Goal: Task Accomplishment & Management: Use online tool/utility

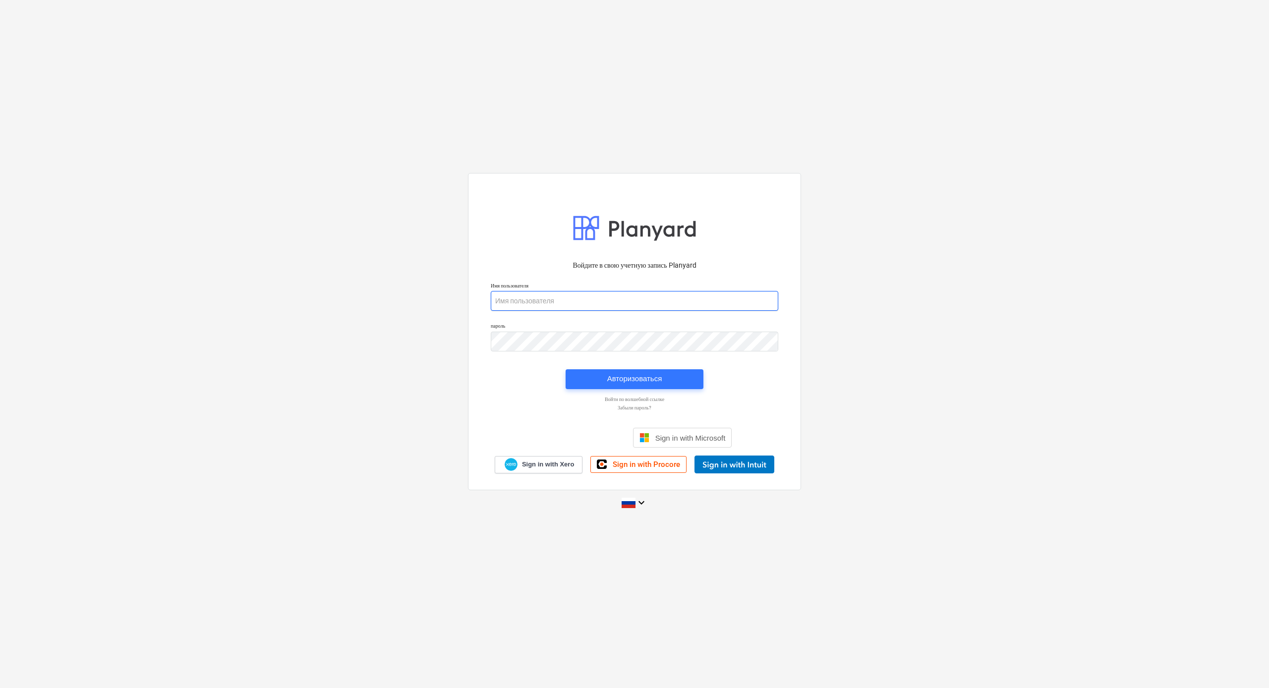
click at [537, 306] on input "email" at bounding box center [635, 301] width 288 height 20
click at [557, 305] on input "email" at bounding box center [635, 301] width 288 height 20
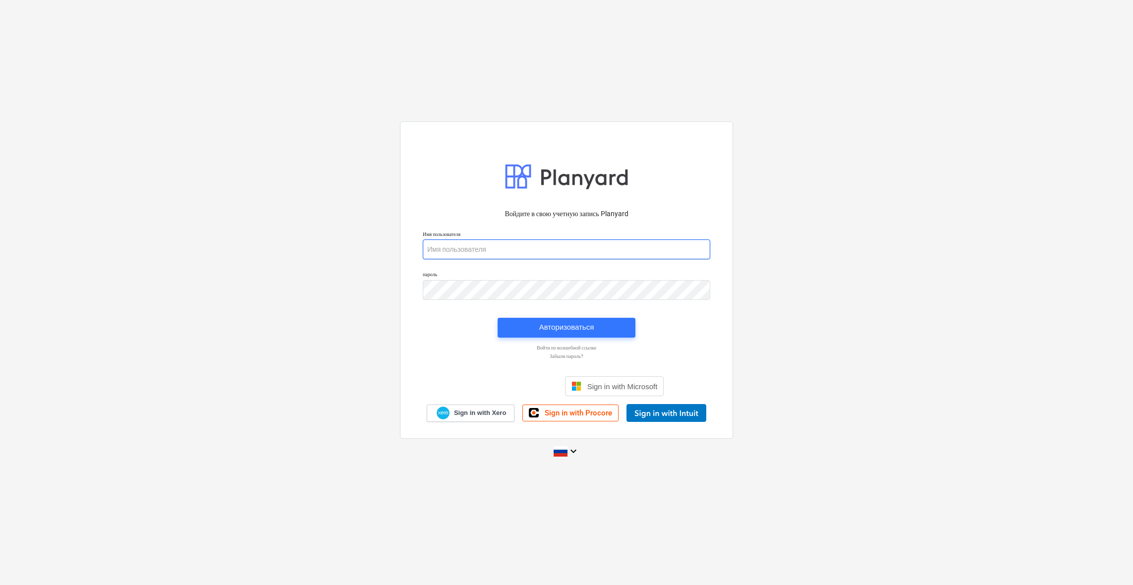
type input "[PERSON_NAME][EMAIL_ADDRESS][DOMAIN_NAME]"
click at [584, 330] on div "Авторизоваться" at bounding box center [566, 327] width 55 height 13
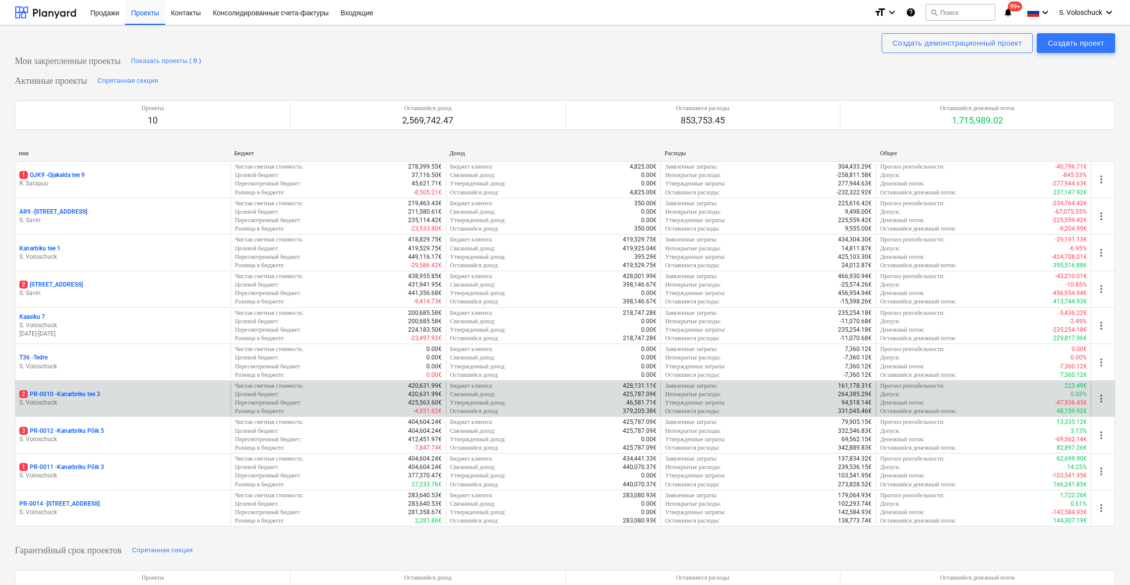
scroll to position [95, 0]
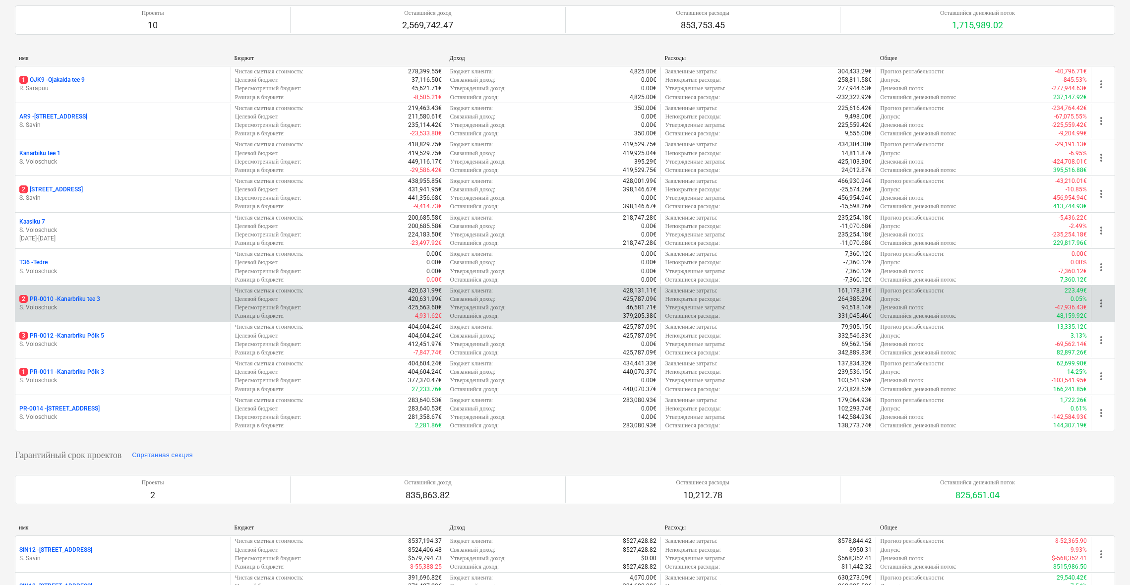
click at [127, 312] on div "2 PR-0010 - Kanarbriku tee 3 S. Voloschuck" at bounding box center [122, 304] width 215 height 34
click at [60, 296] on p "2 PR-0010 - Kanarbriku tee 3" at bounding box center [59, 299] width 81 height 8
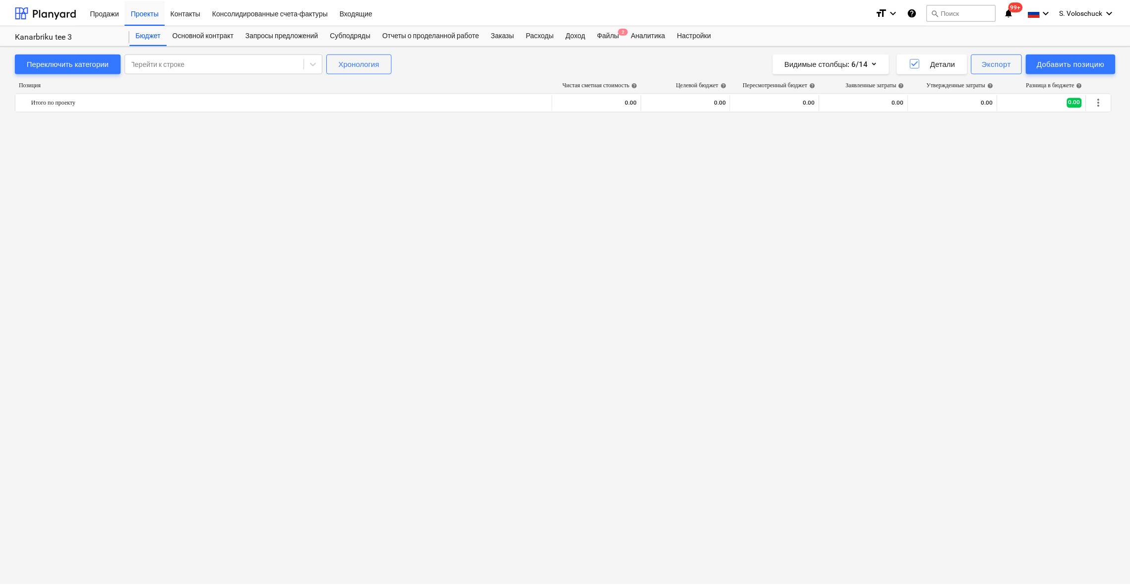
scroll to position [1782, 0]
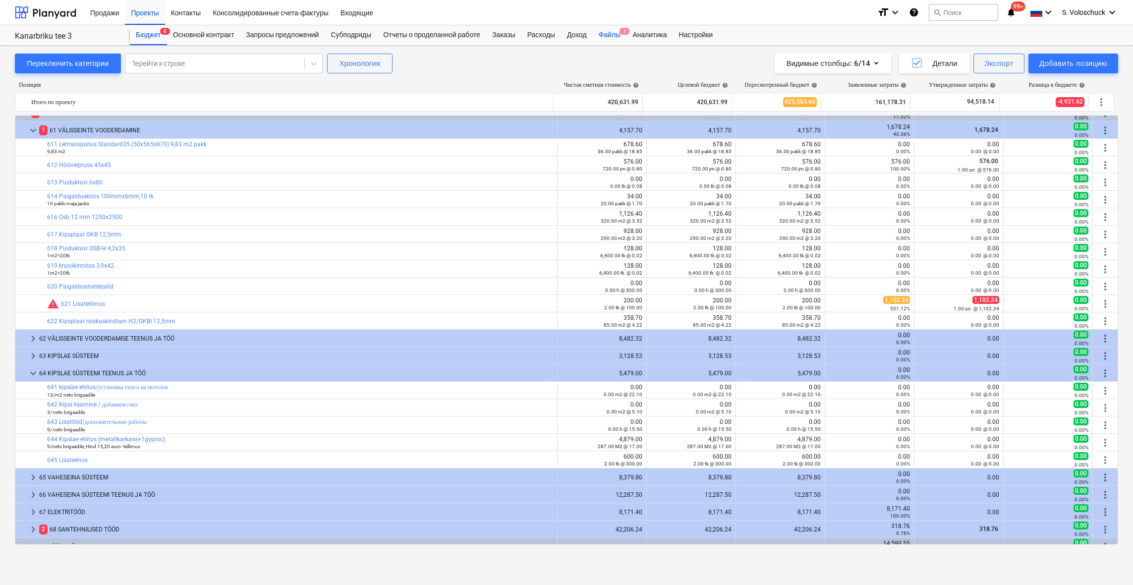
click at [626, 35] on div "Файлы 2" at bounding box center [610, 35] width 34 height 20
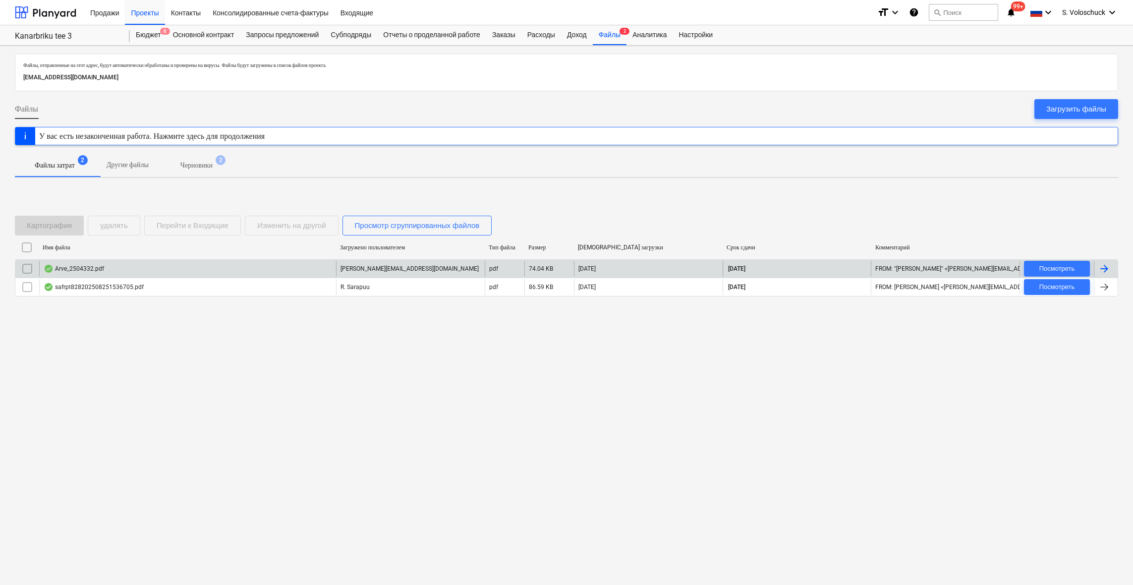
click at [127, 267] on div "Arve_2504332.pdf" at bounding box center [187, 269] width 297 height 16
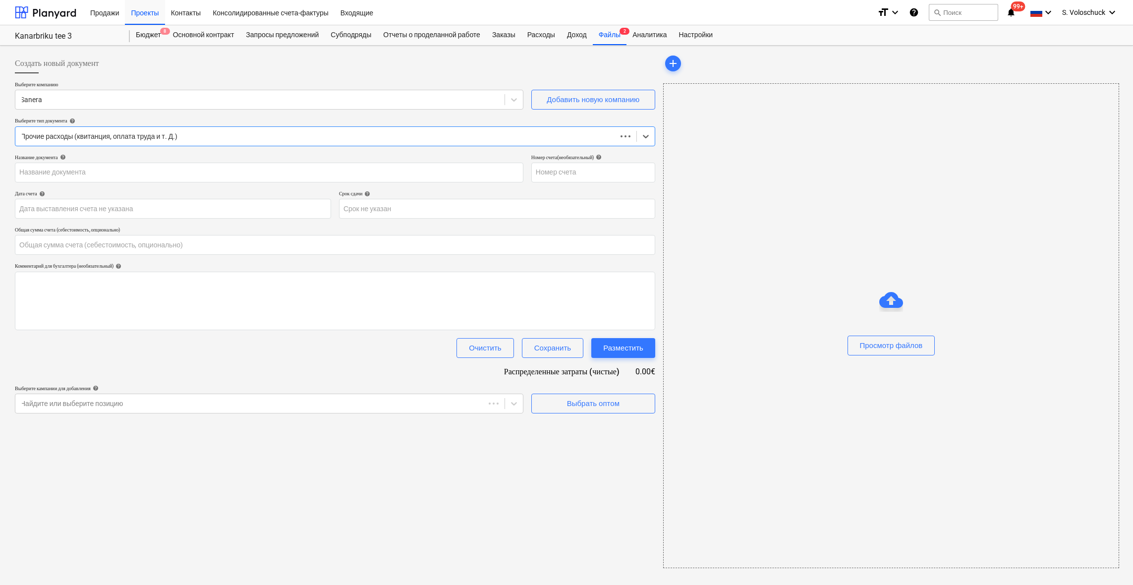
type input "0.00"
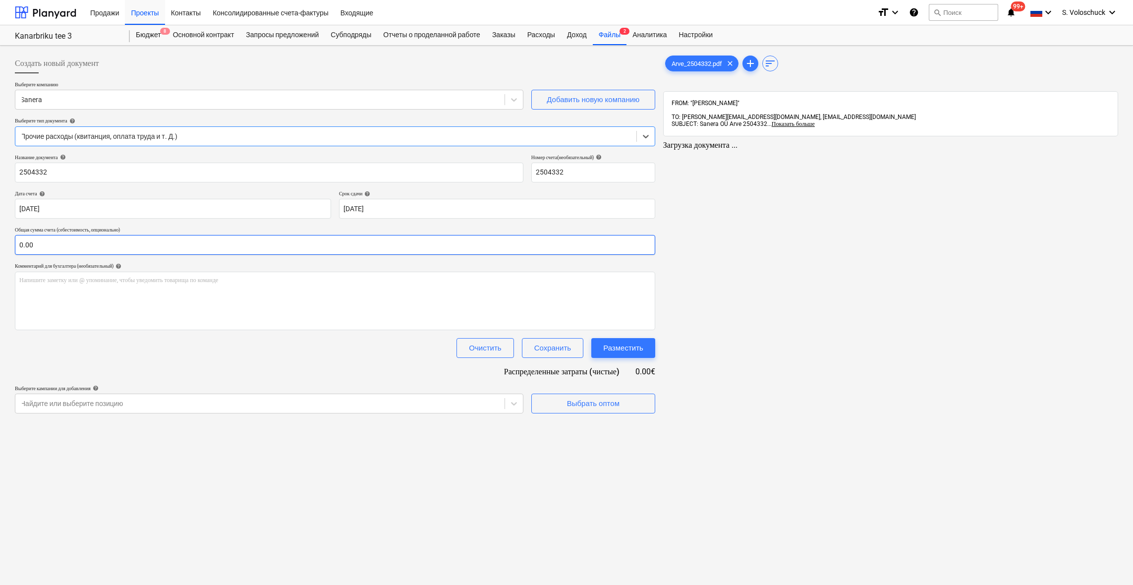
type input "2504332"
type input "[DATE]"
click at [96, 243] on input "text" at bounding box center [334, 245] width 638 height 20
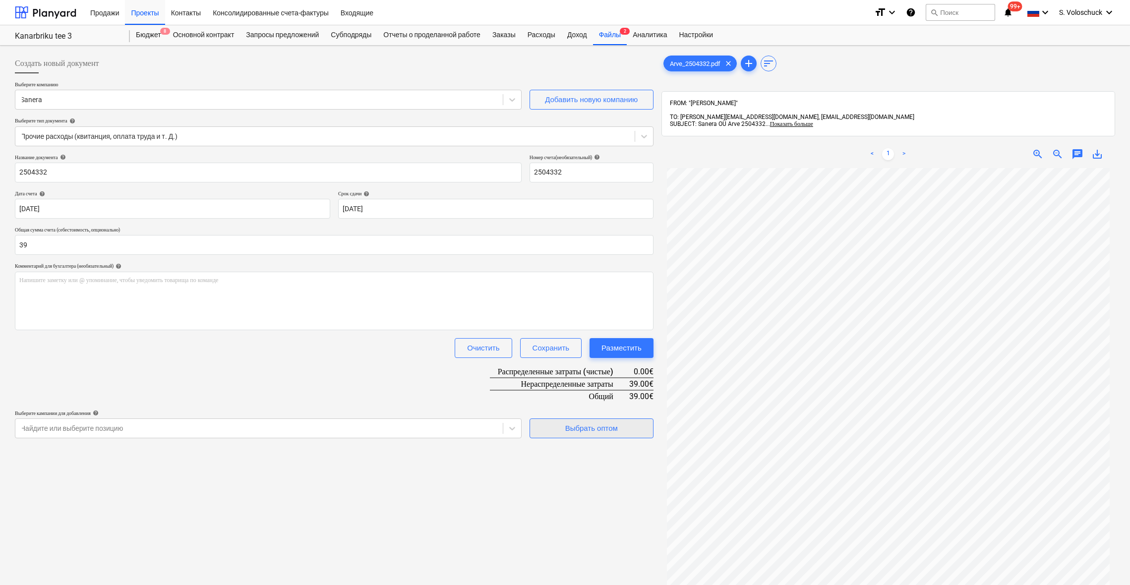
type input "39.00"
click at [578, 431] on div "Выбрать оптом" at bounding box center [591, 428] width 53 height 13
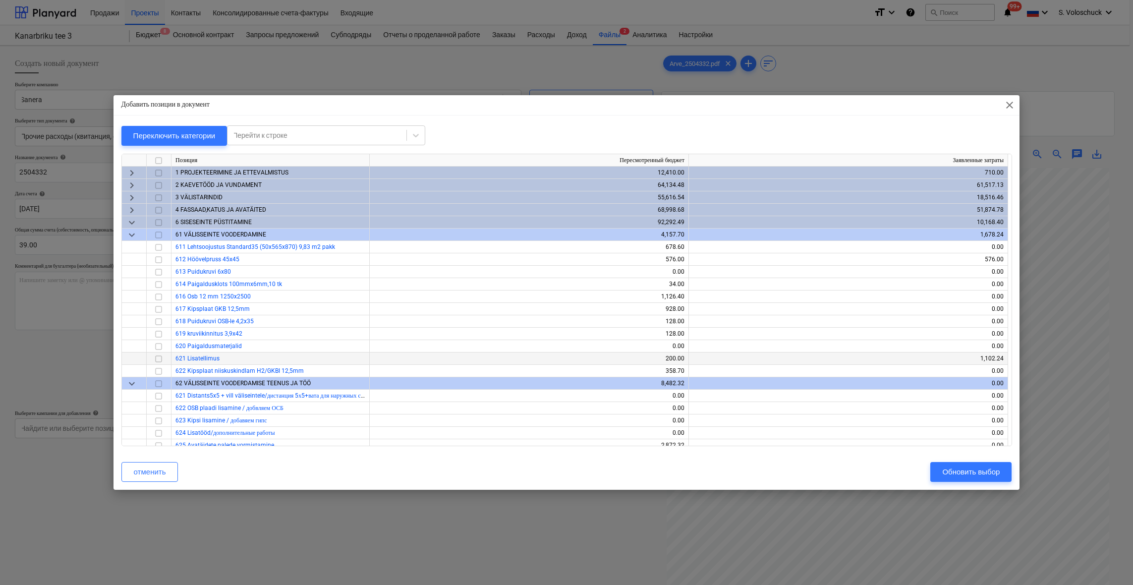
click at [214, 360] on span "621 Lisatellimus" at bounding box center [197, 358] width 44 height 7
click at [160, 350] on input "checkbox" at bounding box center [159, 347] width 12 height 12
click at [970, 473] on div "Обновить выбор" at bounding box center [971, 471] width 58 height 13
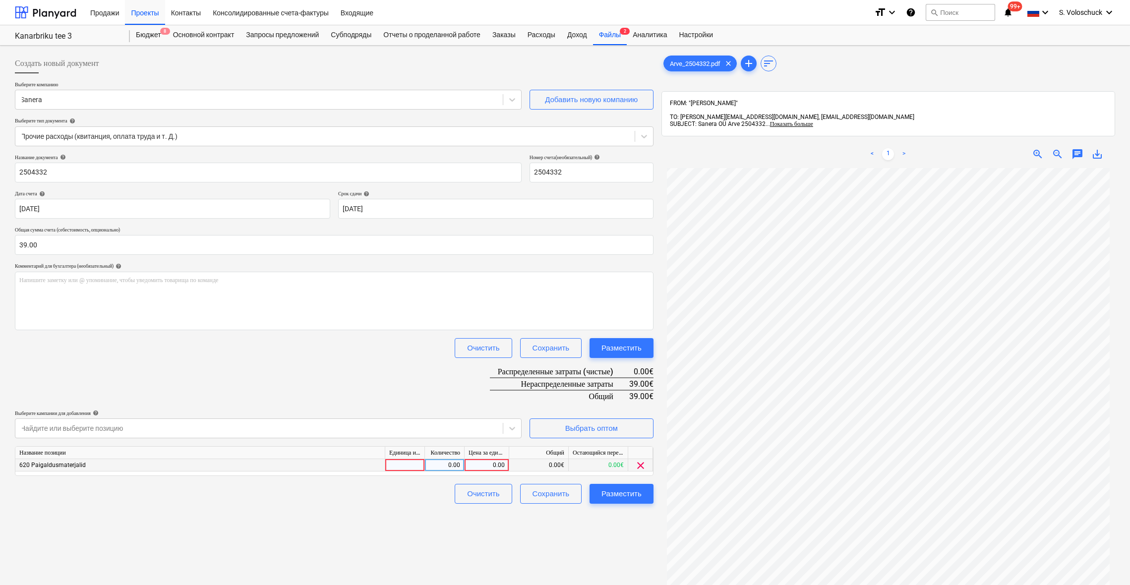
click at [496, 465] on div "0.00" at bounding box center [486, 465] width 36 height 12
type input "39"
click at [368, 541] on div "Создать новый документ Выберите компанию Sanera Добавить новую компанию Выберит…" at bounding box center [334, 390] width 646 height 680
click at [635, 493] on div "Разместить" at bounding box center [621, 493] width 40 height 13
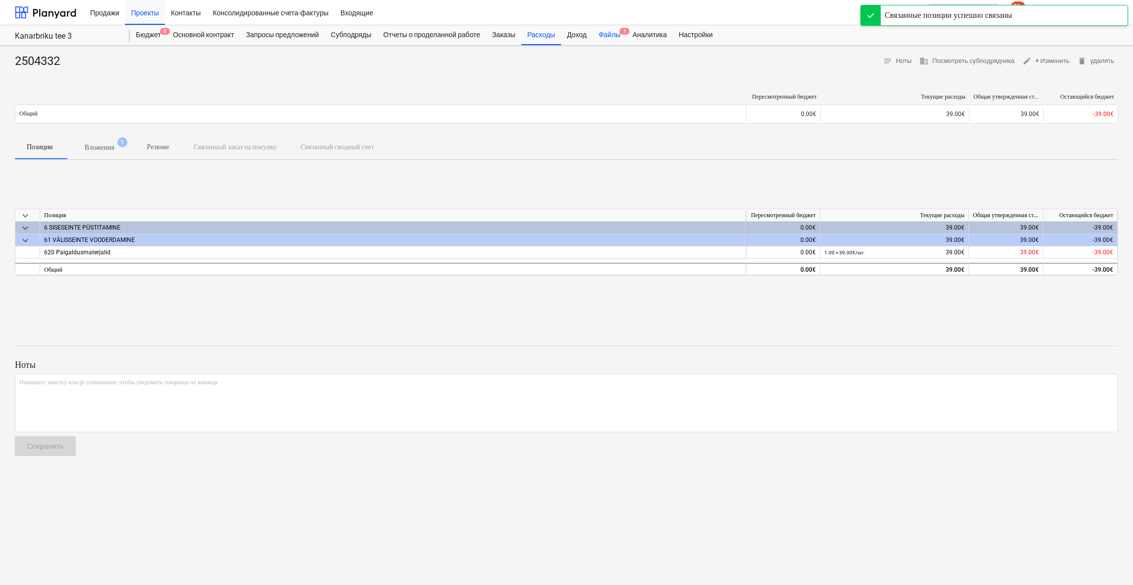
click at [623, 33] on div "Файлы 1" at bounding box center [610, 35] width 34 height 20
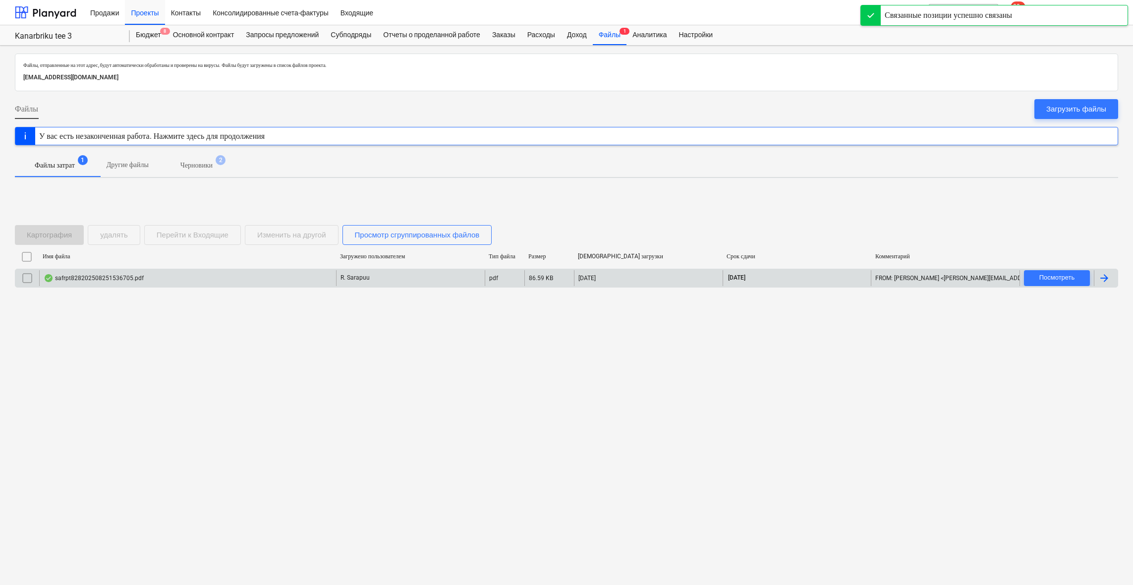
click at [165, 275] on div "safrpt828202508251536705.pdf" at bounding box center [187, 278] width 297 height 16
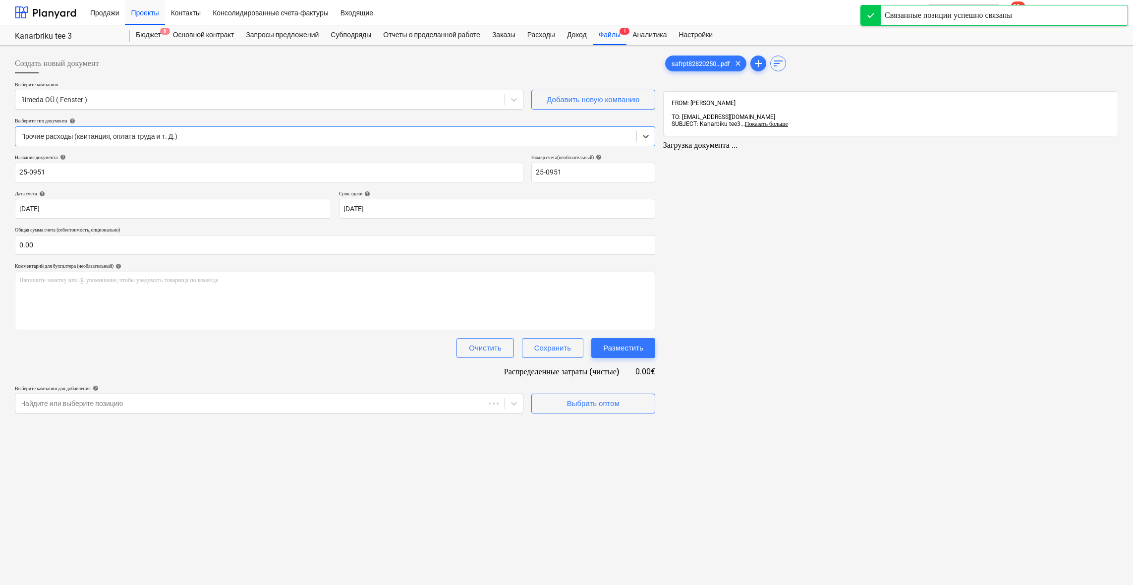
type input "25-0951"
type input "[DATE]"
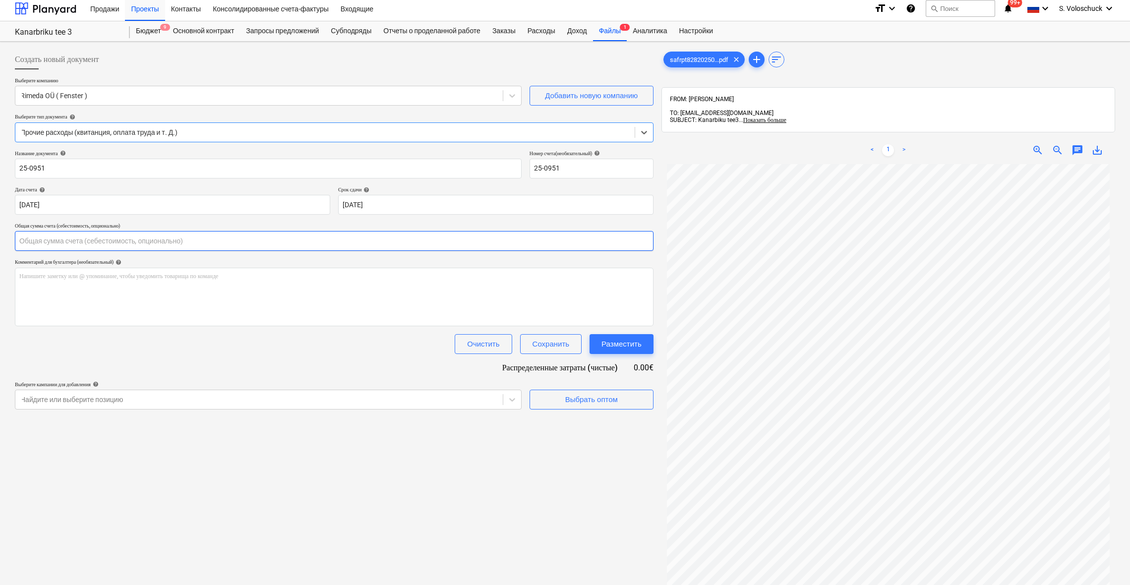
click at [74, 239] on input "text" at bounding box center [334, 241] width 638 height 20
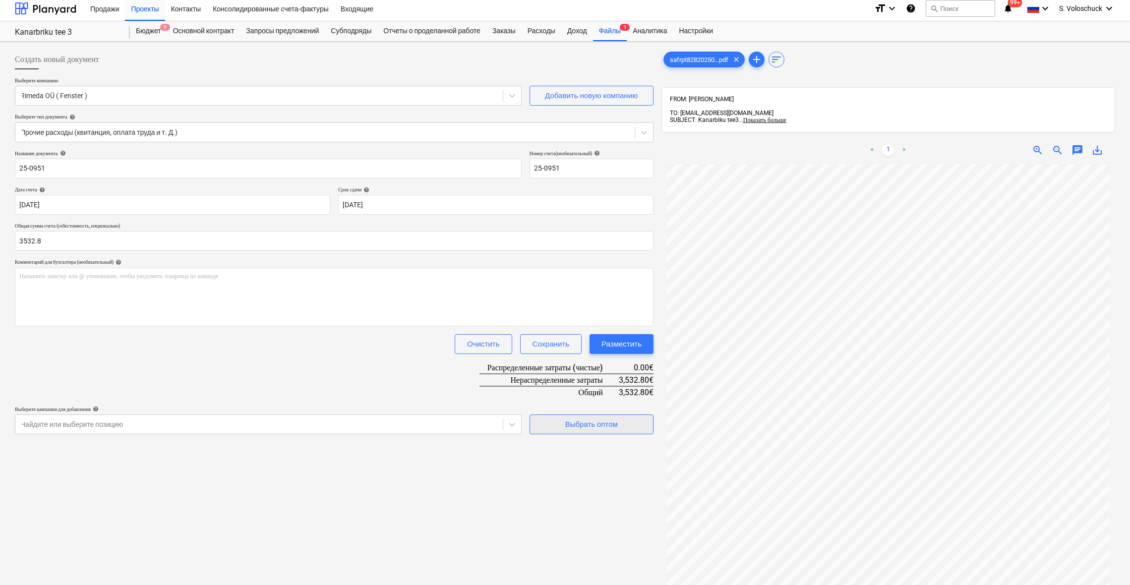
type input "3,532.80"
click at [587, 422] on div "Выбрать оптом" at bounding box center [591, 424] width 53 height 13
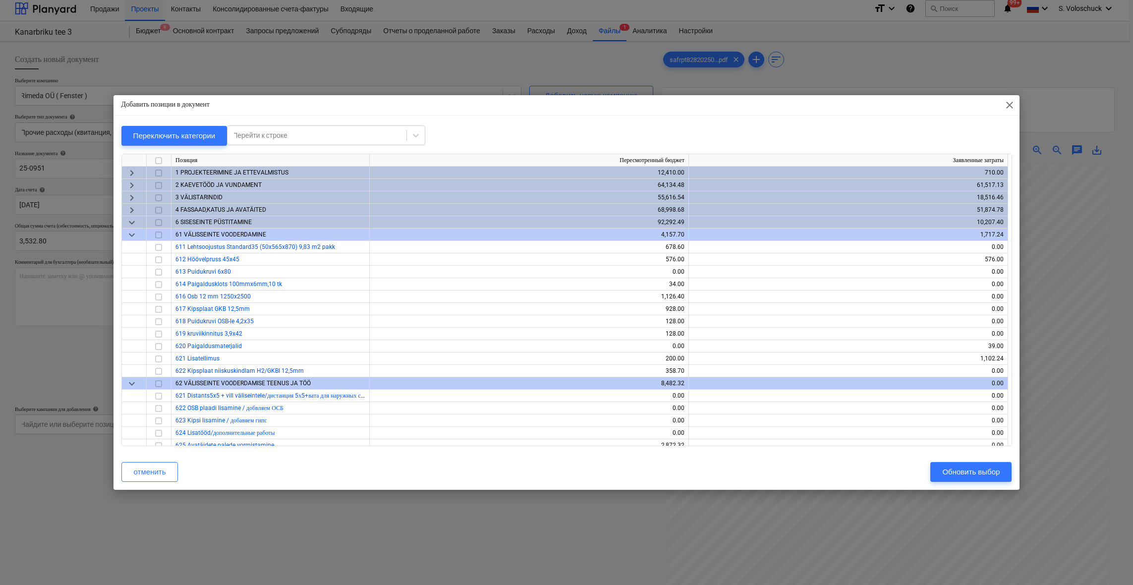
click at [130, 236] on span "keyboard_arrow_down" at bounding box center [132, 235] width 12 height 12
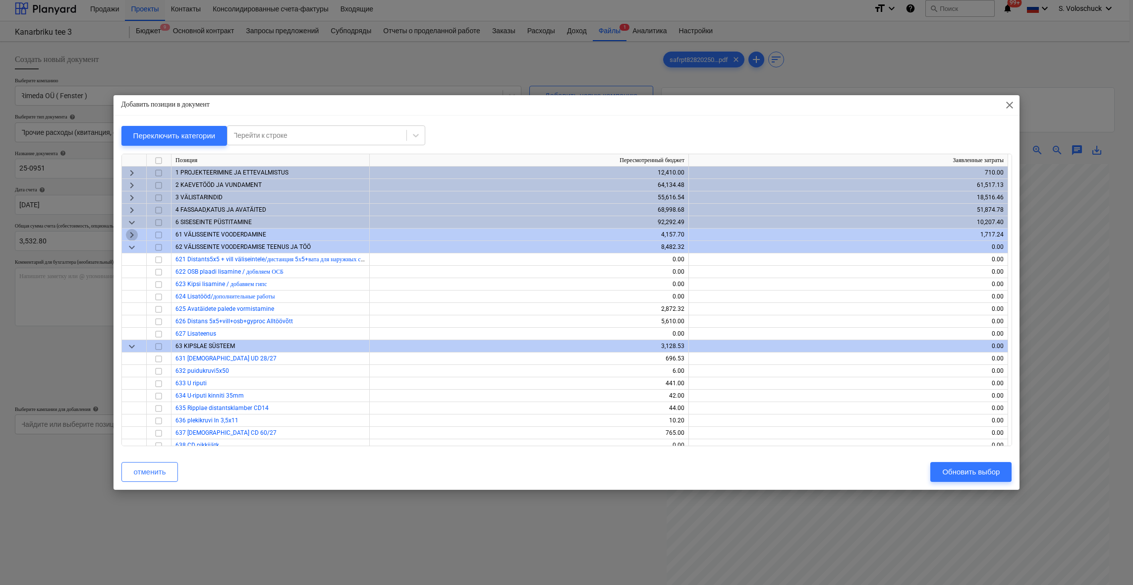
click at [133, 232] on span "keyboard_arrow_right" at bounding box center [132, 235] width 12 height 12
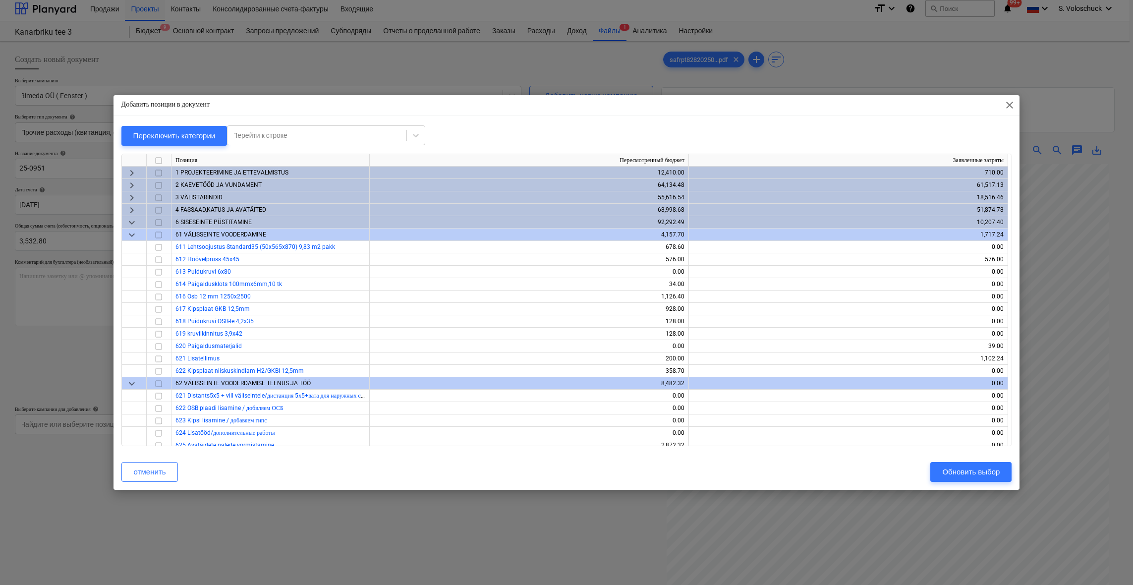
click at [133, 237] on span "keyboard_arrow_down" at bounding box center [132, 235] width 12 height 12
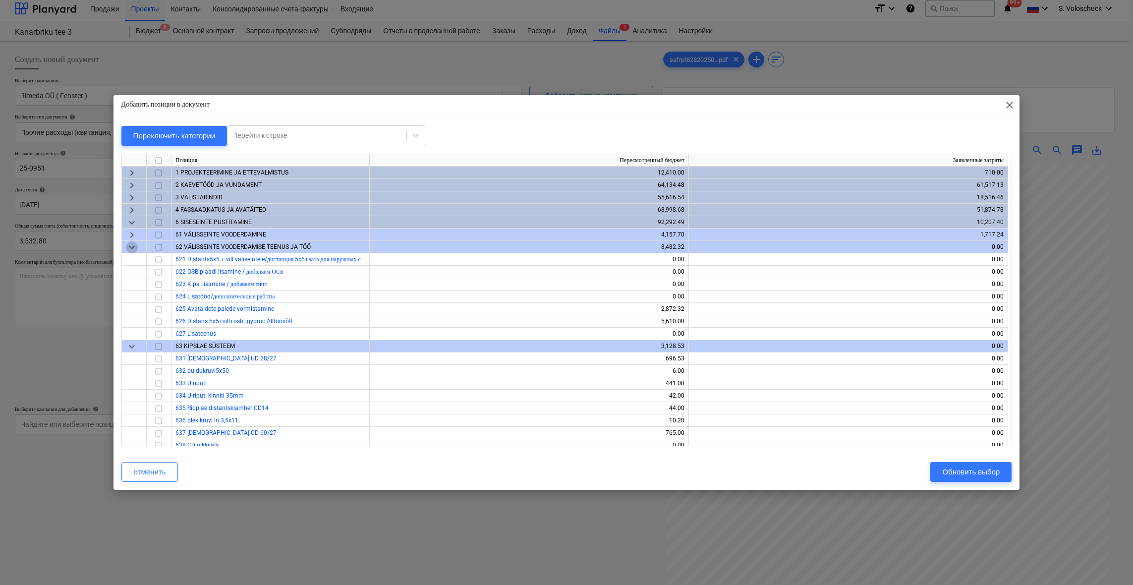
click at [128, 246] on span "keyboard_arrow_down" at bounding box center [132, 247] width 12 height 12
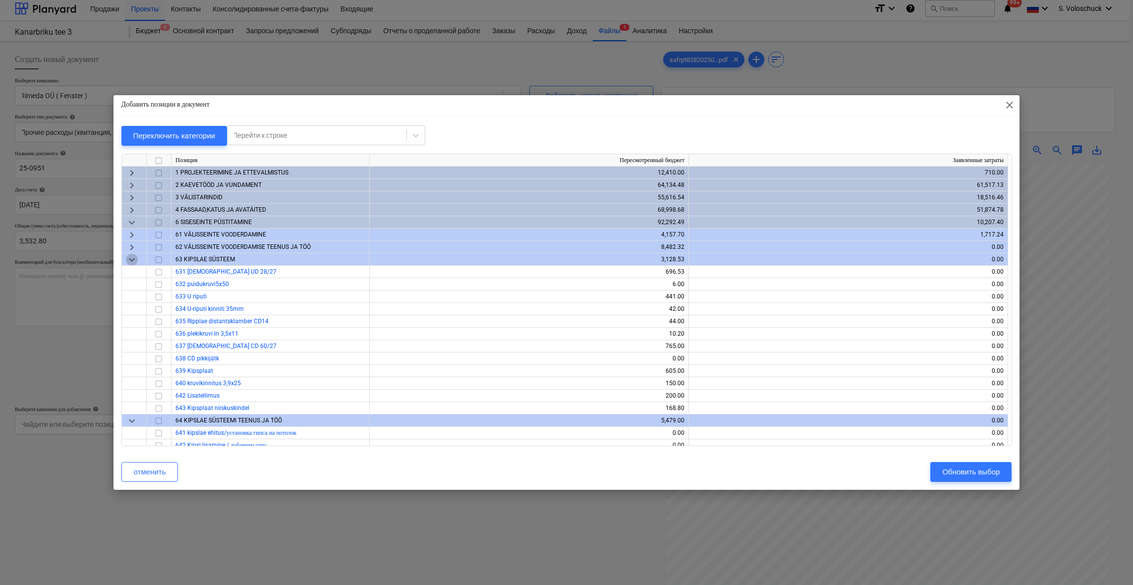
click at [126, 262] on span "keyboard_arrow_down" at bounding box center [132, 260] width 12 height 12
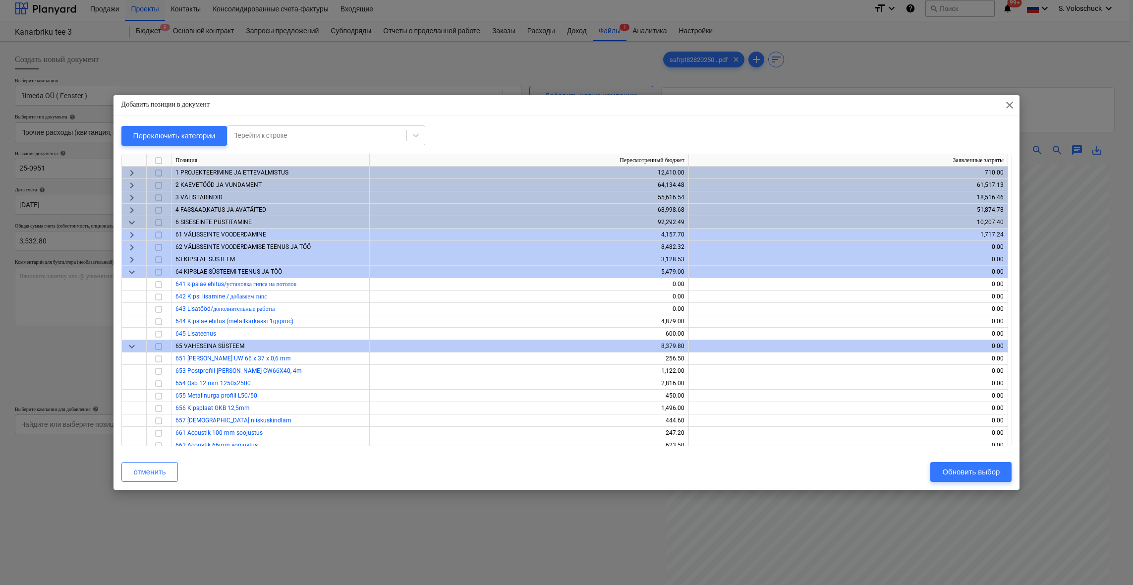
click at [134, 274] on span "keyboard_arrow_down" at bounding box center [132, 272] width 12 height 12
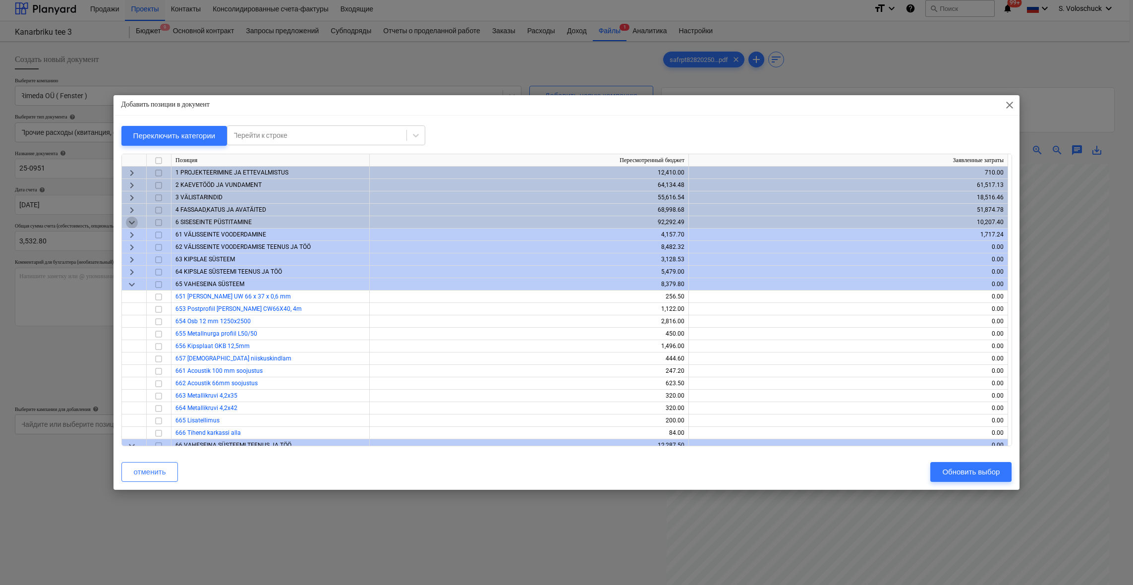
click at [131, 222] on span "keyboard_arrow_down" at bounding box center [132, 223] width 12 height 12
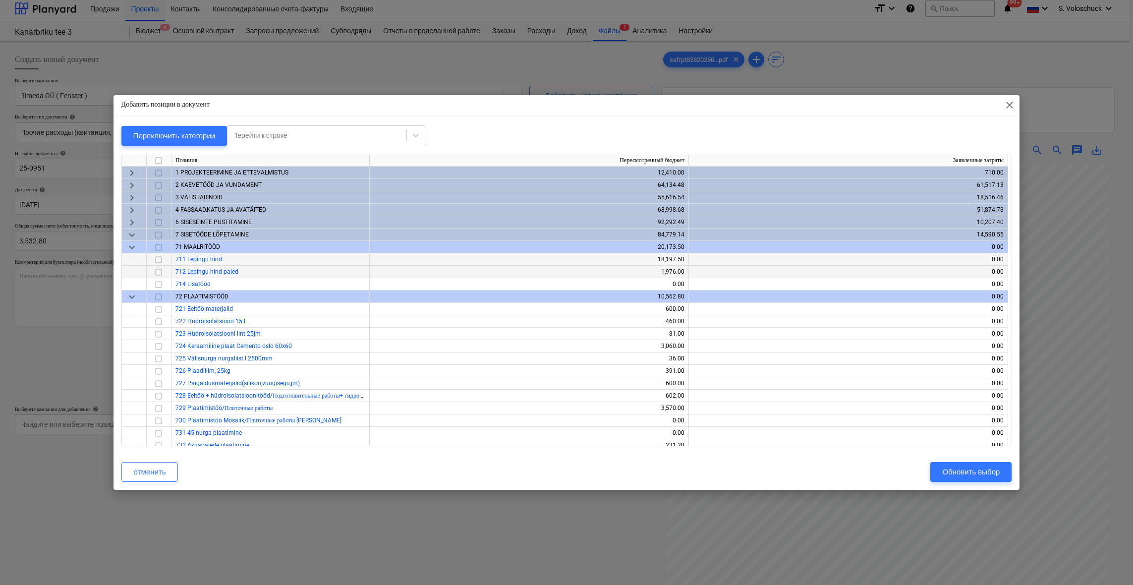
click at [130, 237] on span "keyboard_arrow_down" at bounding box center [132, 235] width 12 height 12
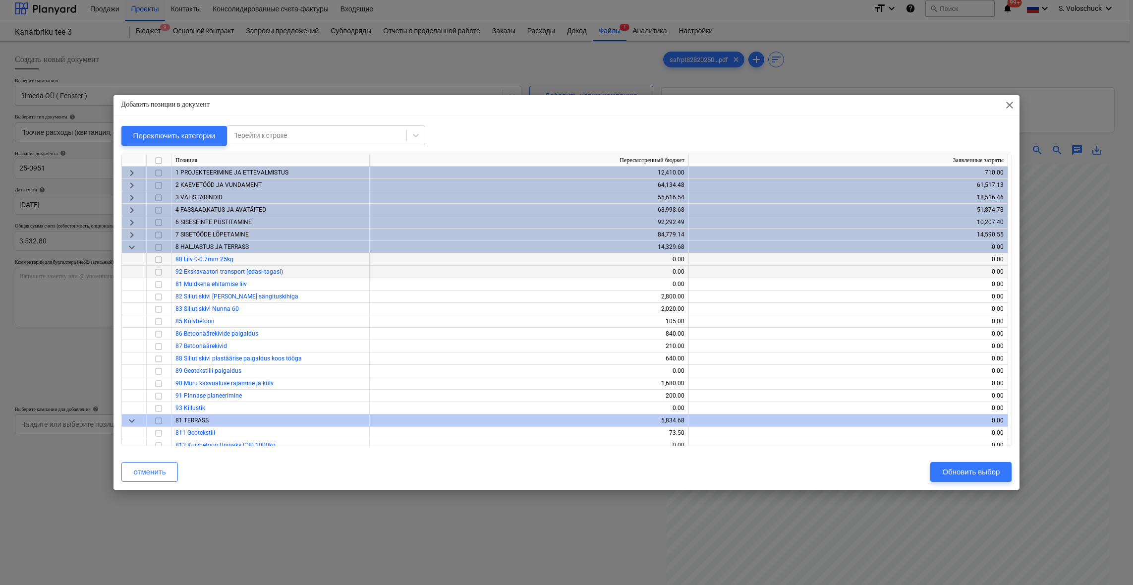
click at [129, 245] on span "keyboard_arrow_down" at bounding box center [132, 247] width 12 height 12
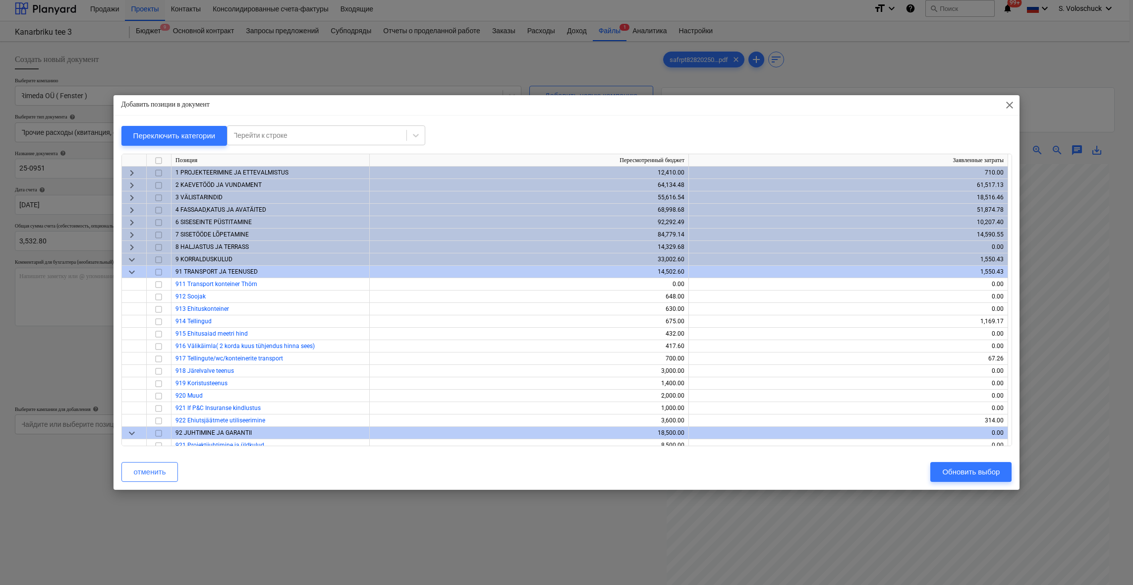
click at [131, 258] on span "keyboard_arrow_down" at bounding box center [132, 260] width 12 height 12
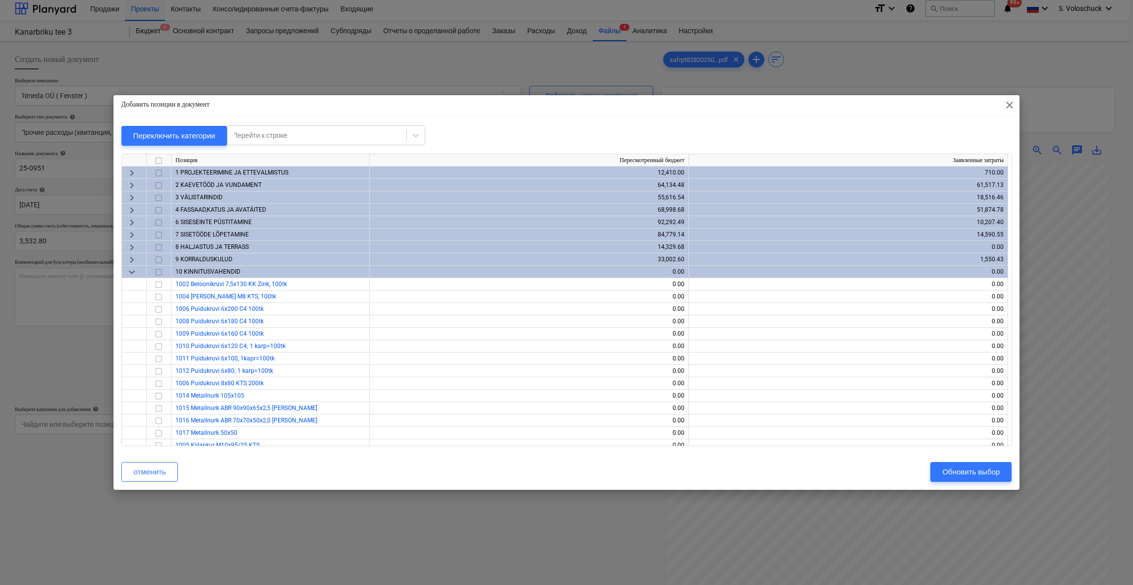
click at [132, 273] on span "keyboard_arrow_down" at bounding box center [132, 272] width 12 height 12
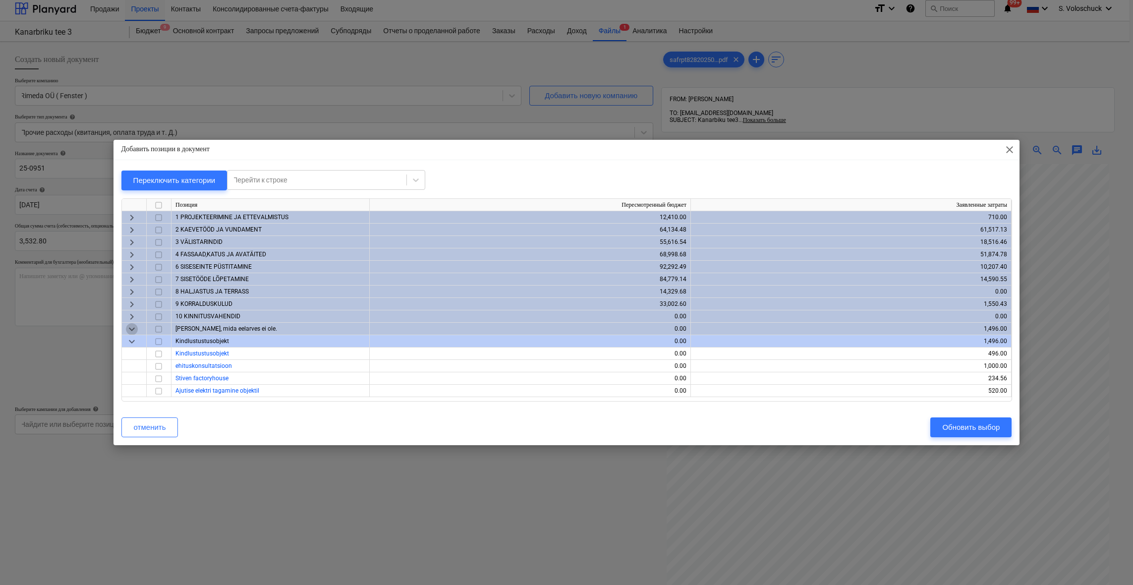
click at [131, 327] on span "keyboard_arrow_down" at bounding box center [132, 329] width 12 height 12
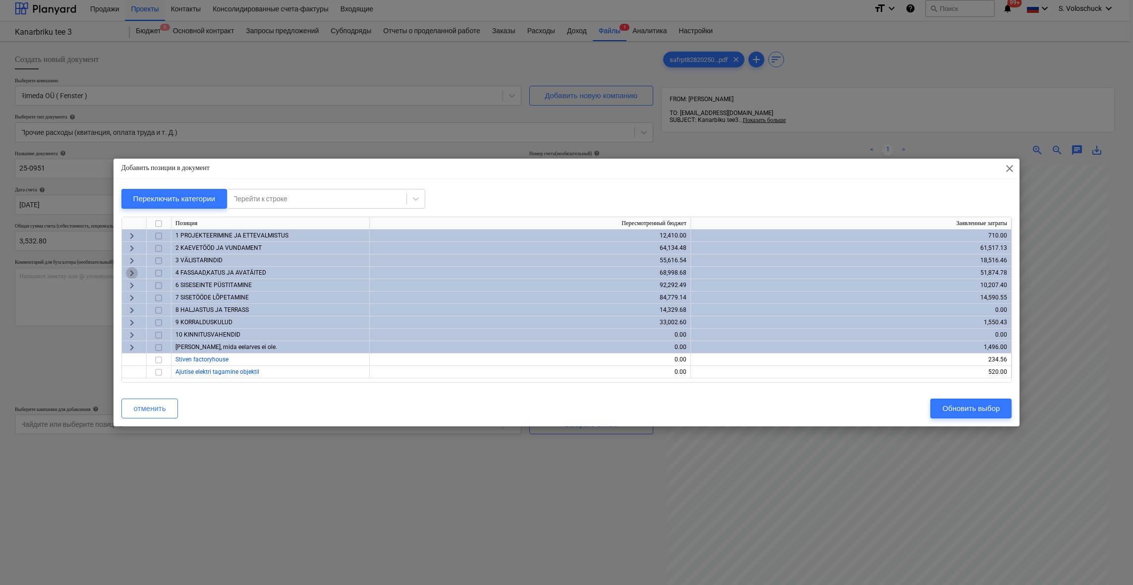
click at [130, 273] on span "keyboard_arrow_right" at bounding box center [132, 273] width 12 height 12
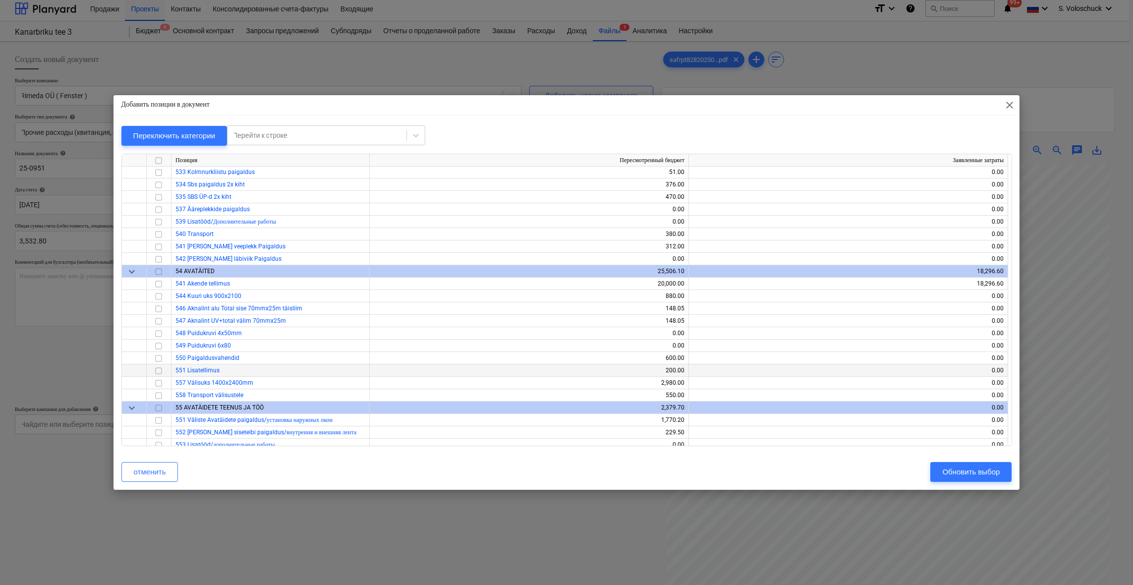
scroll to position [936, 0]
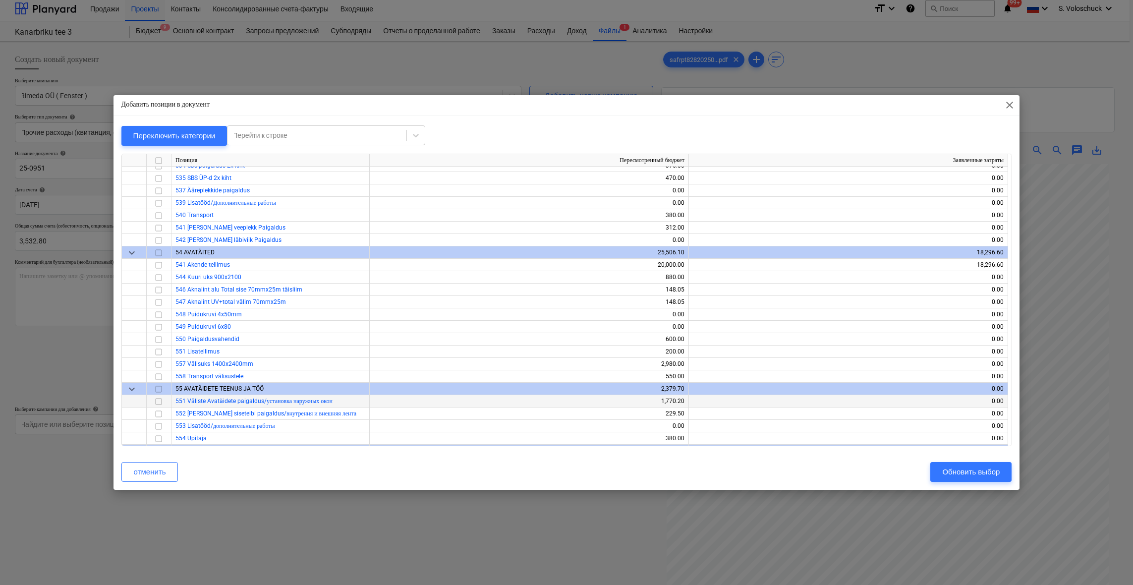
click at [159, 402] on input "checkbox" at bounding box center [159, 402] width 12 height 12
click at [162, 412] on input "checkbox" at bounding box center [159, 414] width 12 height 12
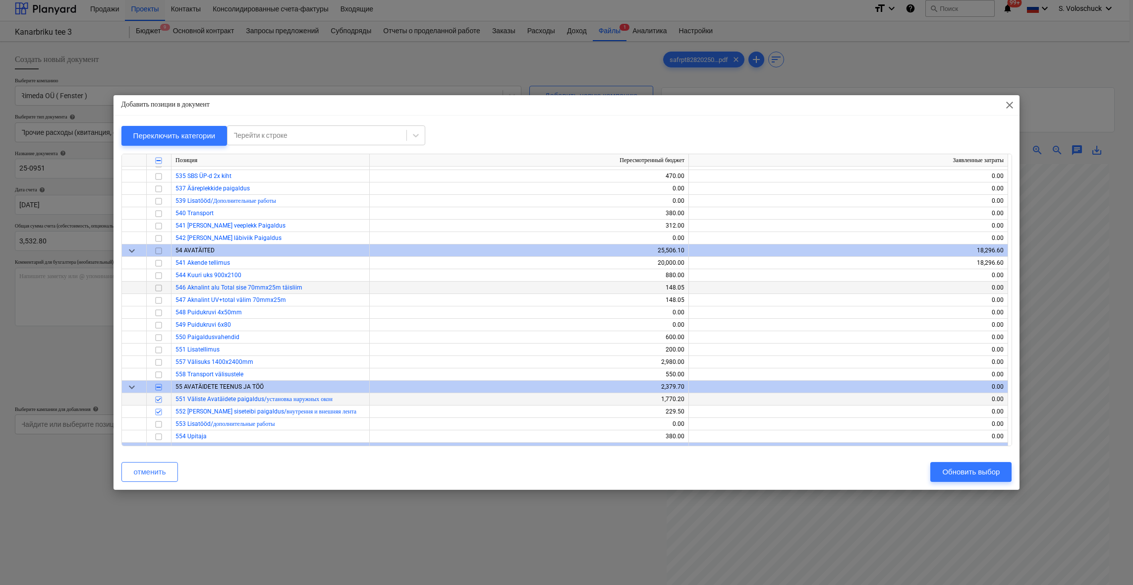
click at [159, 288] on input "checkbox" at bounding box center [159, 288] width 12 height 12
click at [159, 299] on input "checkbox" at bounding box center [159, 300] width 12 height 12
click at [158, 262] on input "checkbox" at bounding box center [159, 263] width 12 height 12
click at [944, 473] on div "Обновить выбор" at bounding box center [971, 471] width 58 height 13
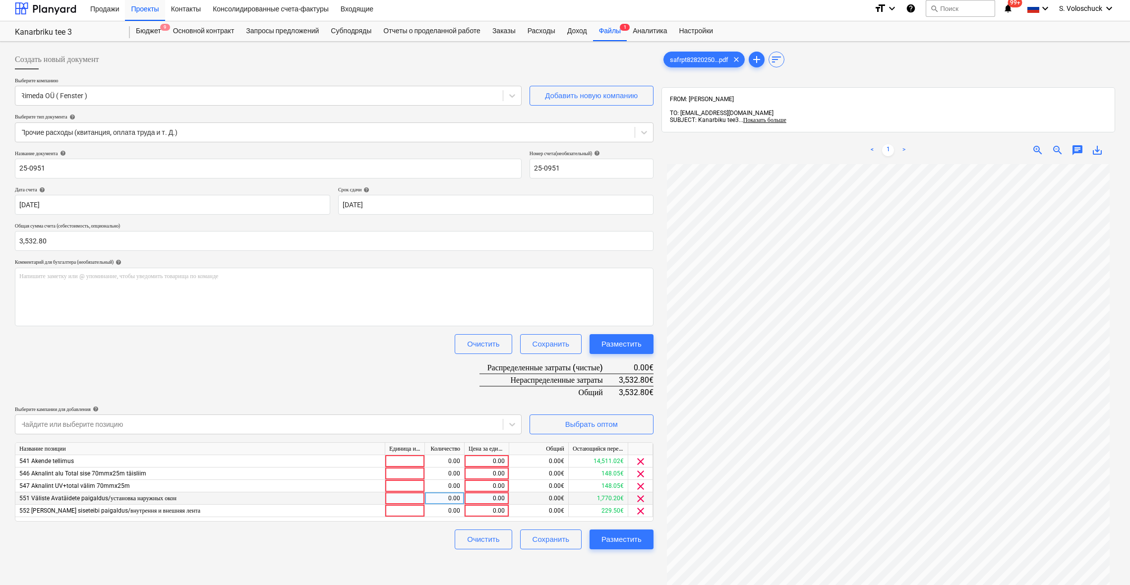
click at [477, 495] on div "0.00" at bounding box center [486, 498] width 36 height 12
type input "1770"
click at [485, 510] on div "0.00" at bounding box center [486, 511] width 36 height 12
type input "229.5"
click at [484, 473] on div "0.00" at bounding box center [486, 473] width 36 height 12
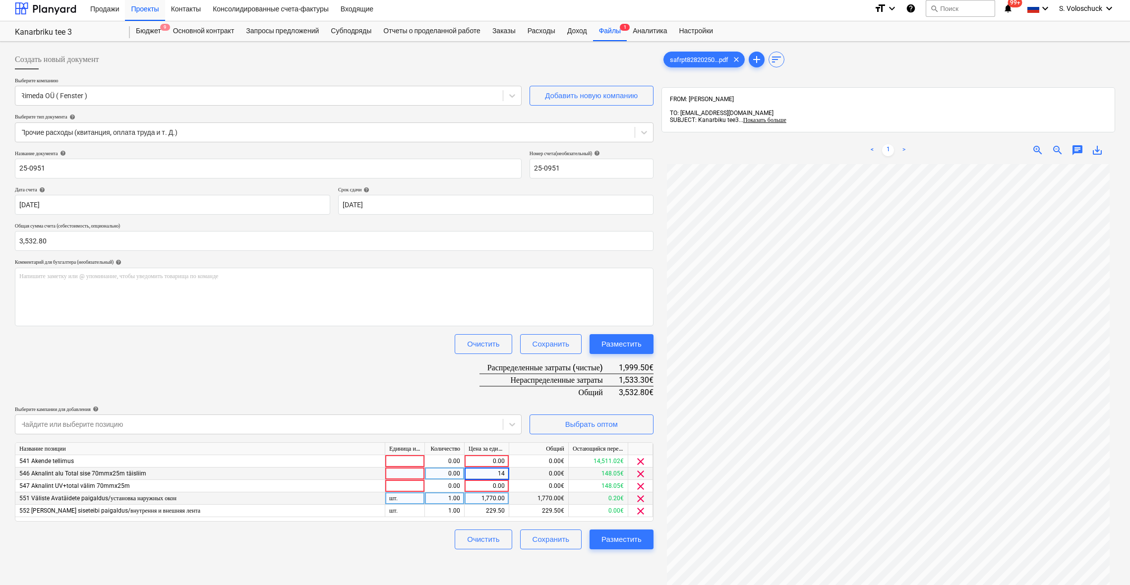
type input "148"
click at [487, 484] on div "0.00" at bounding box center [486, 486] width 36 height 12
type input "148"
click at [277, 371] on div "Название документа help 25-0951 Номер счета (необязательный) help 25-0951 Дата …" at bounding box center [334, 349] width 638 height 399
click at [477, 460] on div "0.00" at bounding box center [486, 461] width 36 height 12
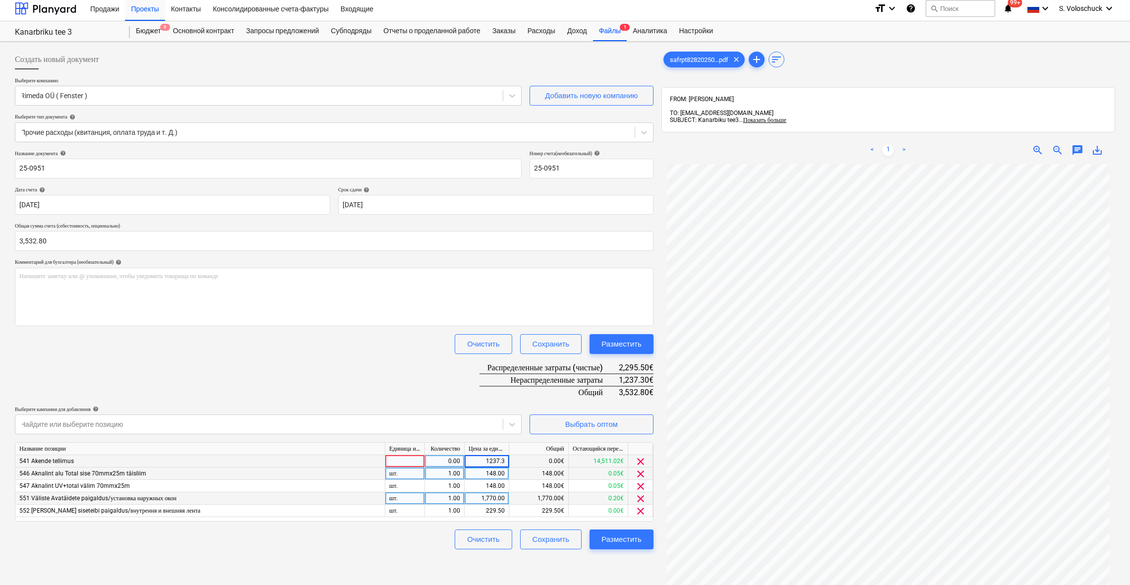
type input "1237.30"
click at [577, 557] on div "Создать новый документ Выберите компанию Rimeda OÜ ( Fenster ) Добавить новую к…" at bounding box center [334, 386] width 646 height 680
click at [612, 542] on div "Разместить" at bounding box center [621, 539] width 40 height 13
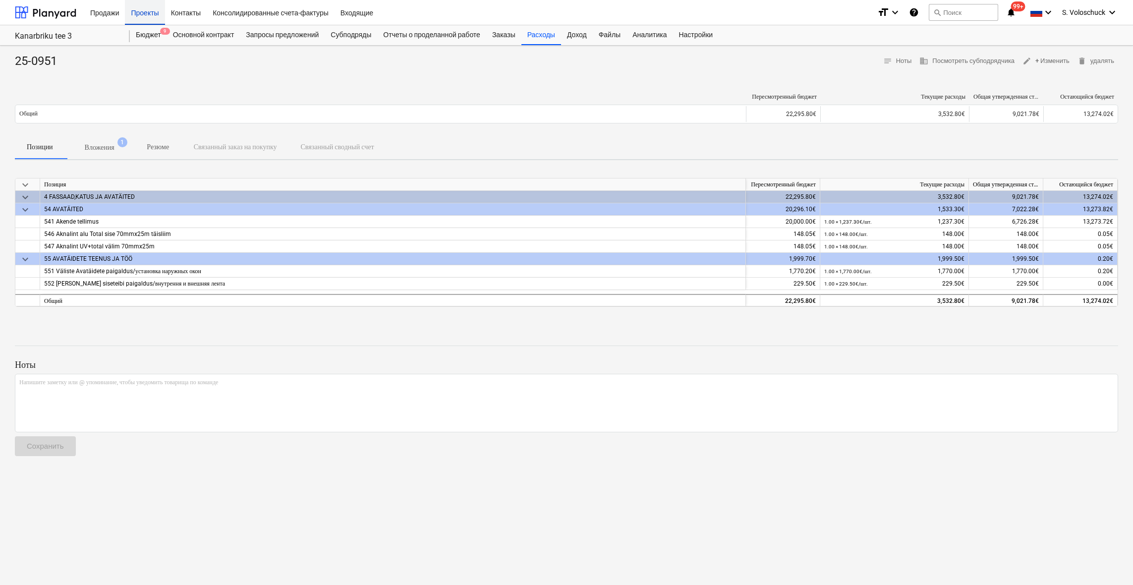
click at [143, 14] on div "Проекты" at bounding box center [145, 12] width 40 height 25
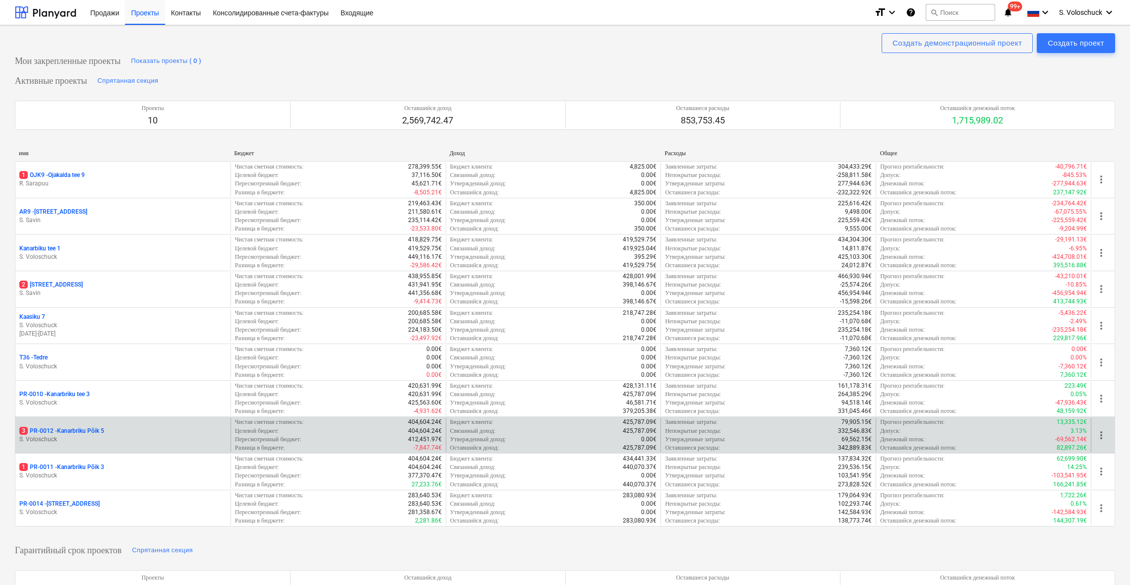
click at [89, 436] on p "S. Voloschuck" at bounding box center [122, 439] width 207 height 8
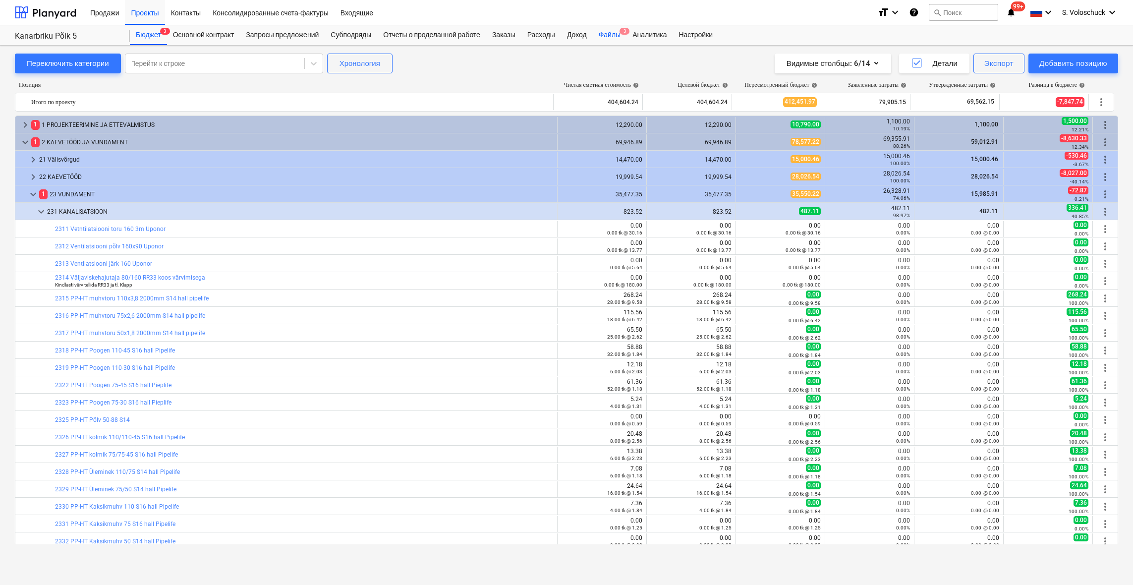
click at [620, 37] on div "Файлы 3" at bounding box center [610, 35] width 34 height 20
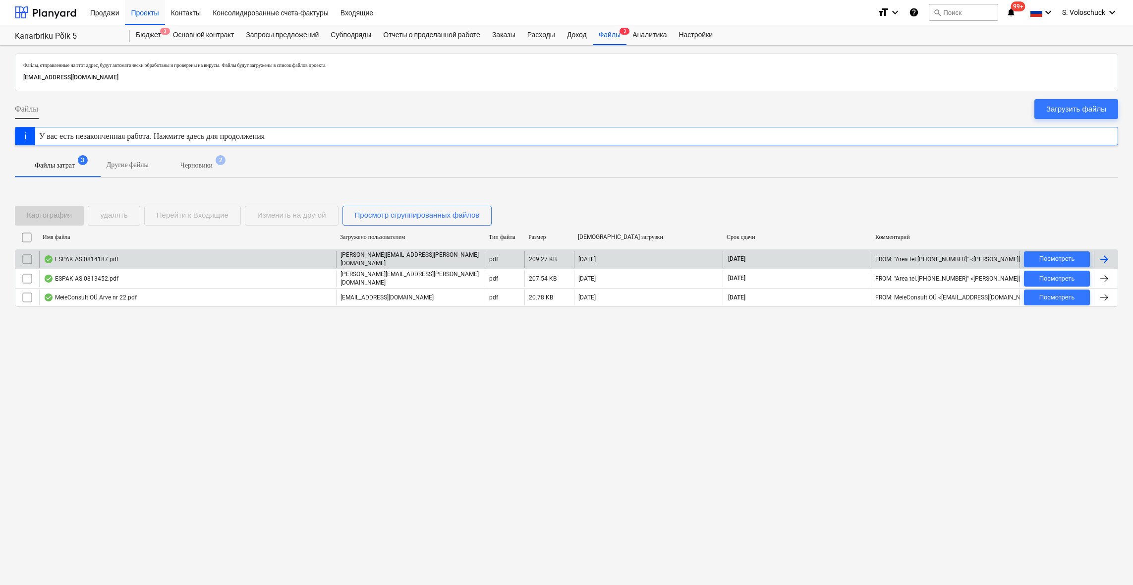
click at [26, 261] on input "checkbox" at bounding box center [27, 259] width 16 height 16
click at [105, 256] on div "ESPAK AS 0814187.pdf" at bounding box center [81, 259] width 75 height 8
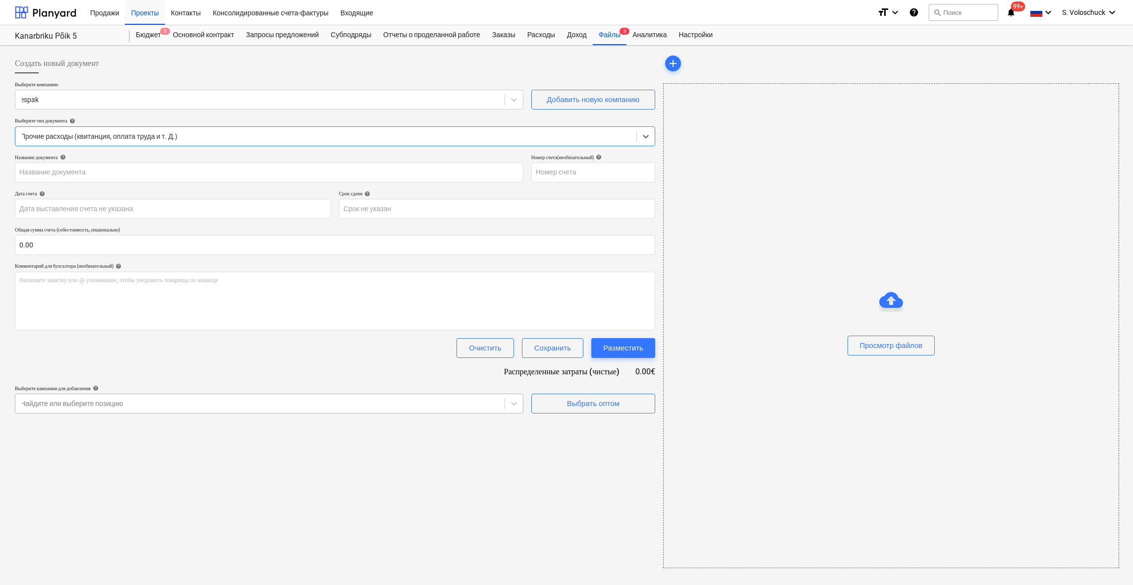
type input "0814187"
type input "[DATE]"
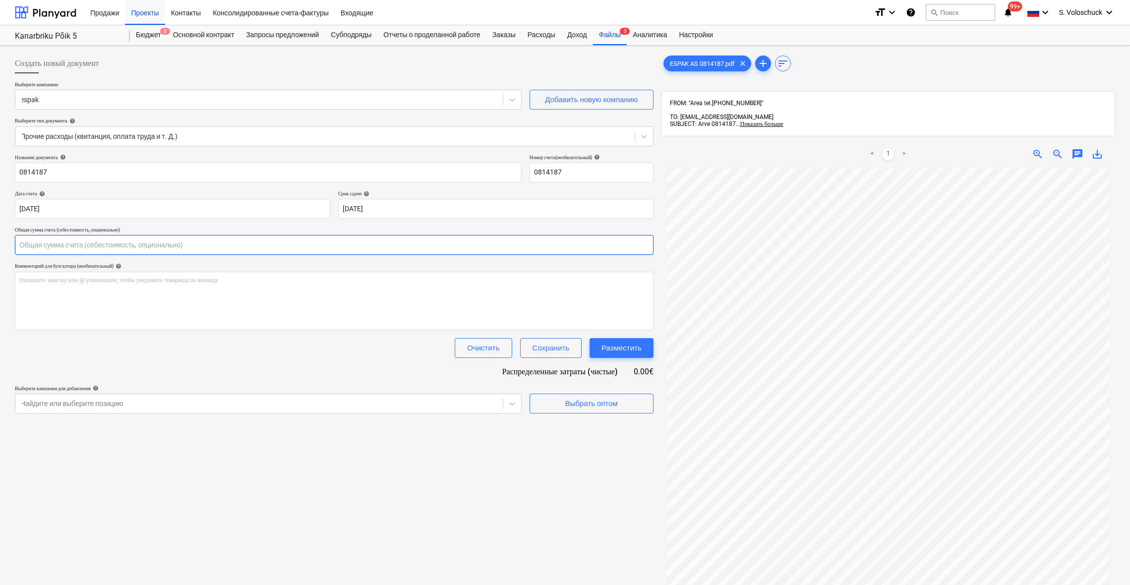
click at [150, 246] on input "text" at bounding box center [334, 245] width 638 height 20
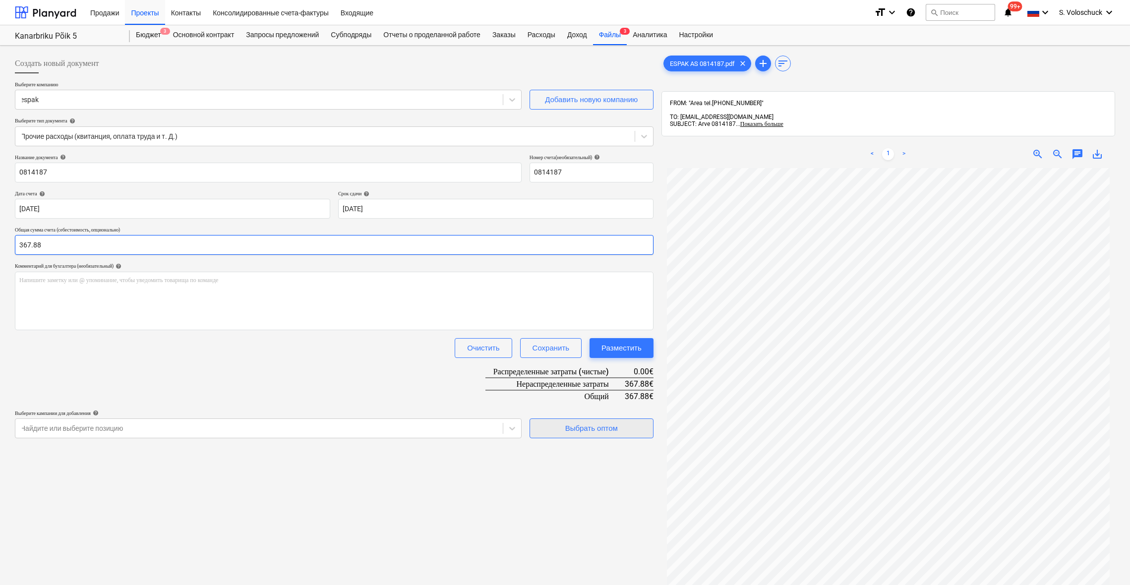
type input "367.88"
click at [578, 436] on button "Выбрать оптом" at bounding box center [591, 428] width 124 height 20
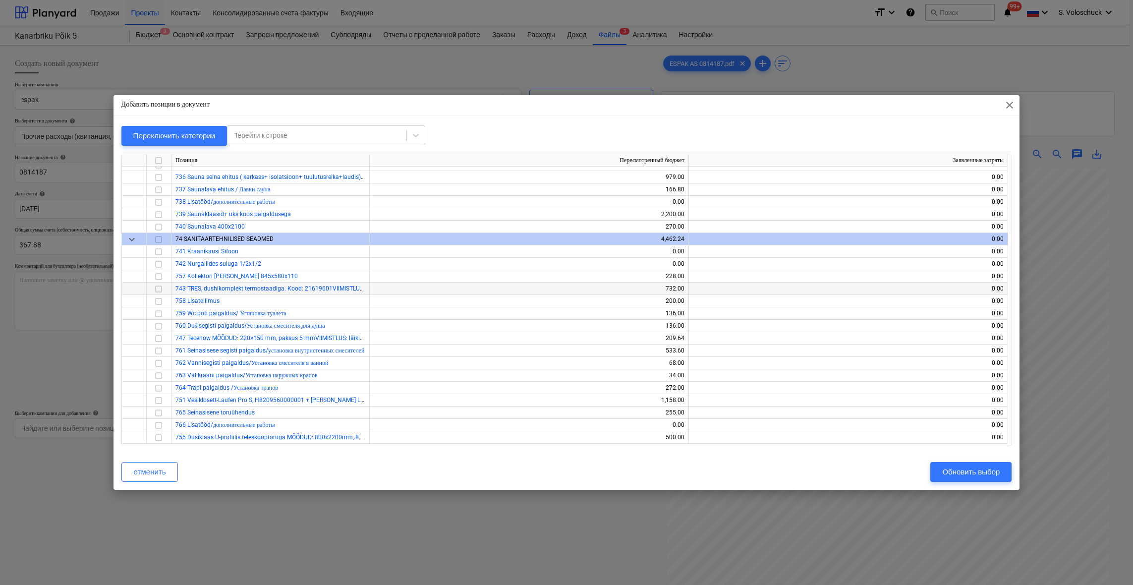
scroll to position [6916, 0]
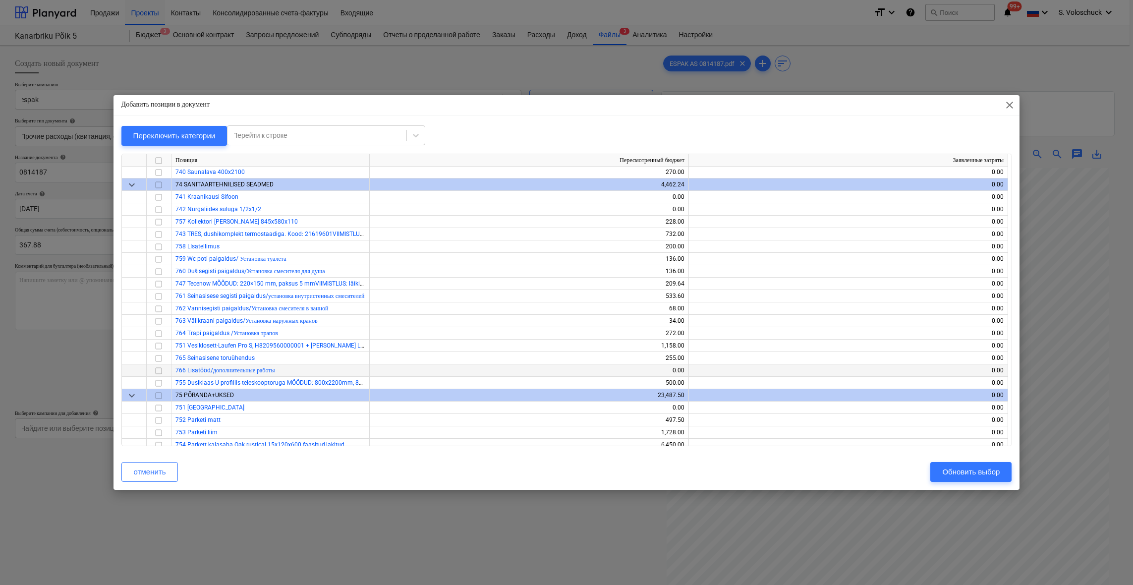
click at [160, 373] on input "checkbox" at bounding box center [159, 371] width 12 height 12
click at [966, 470] on div "Обновить выбор" at bounding box center [971, 471] width 58 height 13
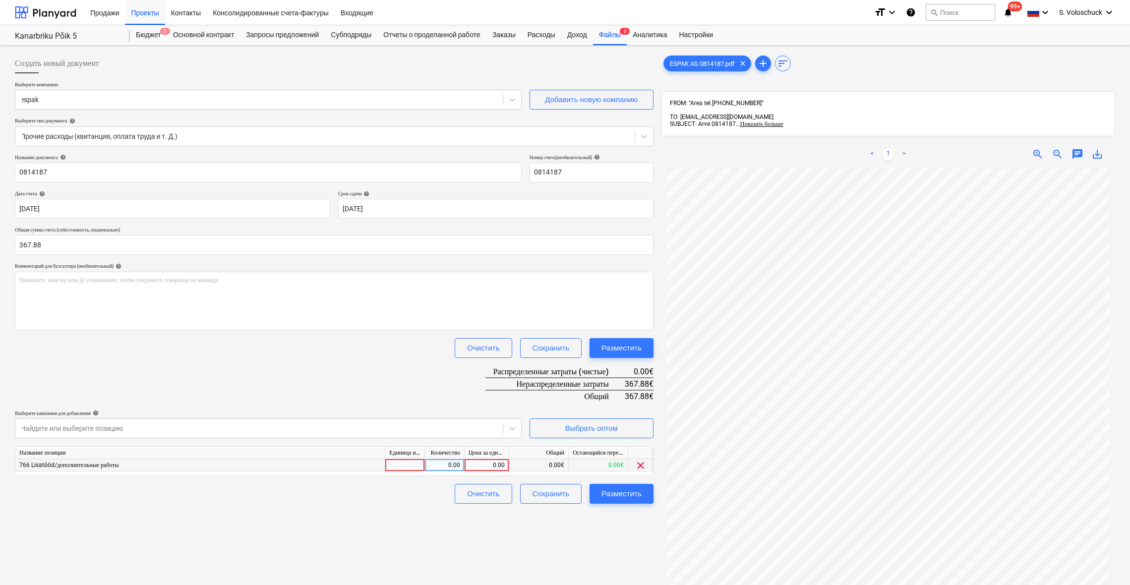
click at [493, 464] on div "0.00" at bounding box center [486, 465] width 36 height 12
type input "367.88"
click at [599, 533] on div "Создать новый документ Выберите компанию espak Добавить новую компанию Выберите…" at bounding box center [334, 390] width 646 height 680
click at [629, 495] on div "Разместить" at bounding box center [621, 493] width 40 height 13
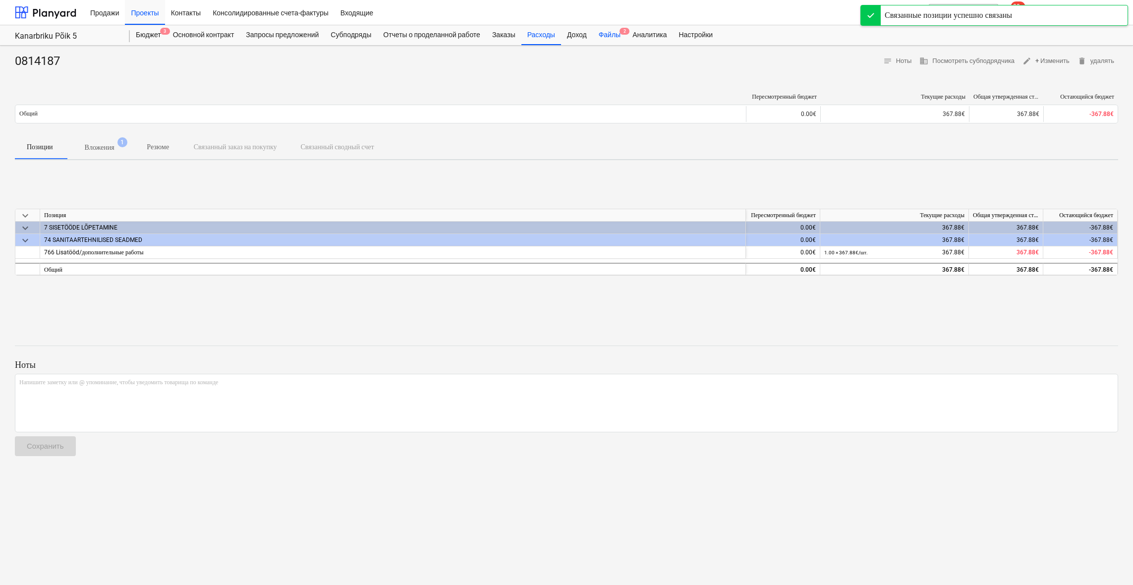
click at [618, 30] on div "Файлы 2" at bounding box center [610, 35] width 34 height 20
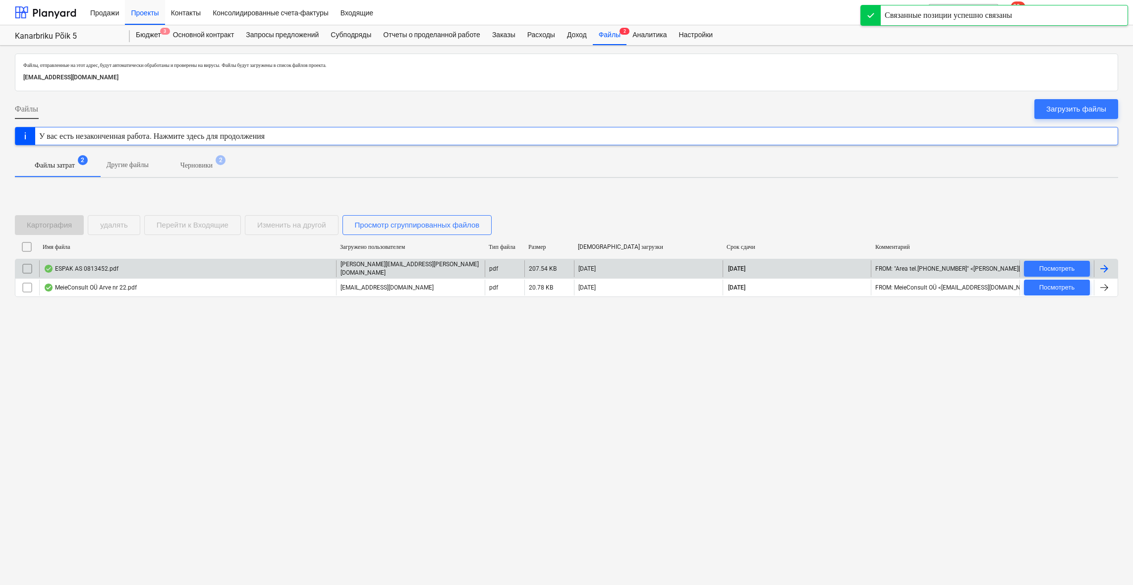
click at [135, 267] on div "ESPAK AS 0813452.pdf" at bounding box center [187, 268] width 297 height 17
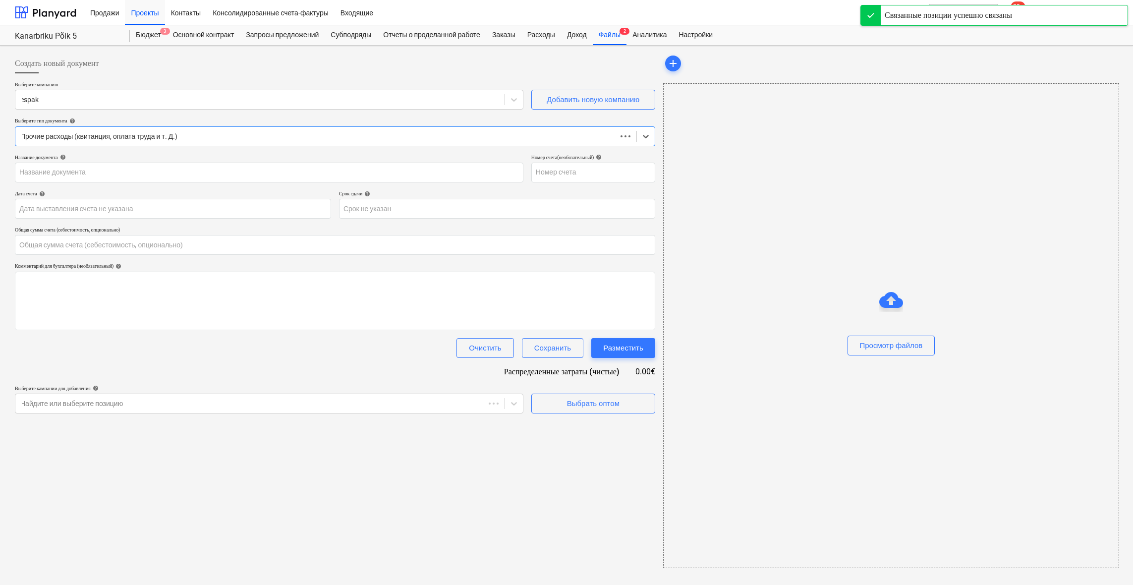
type input "0.00"
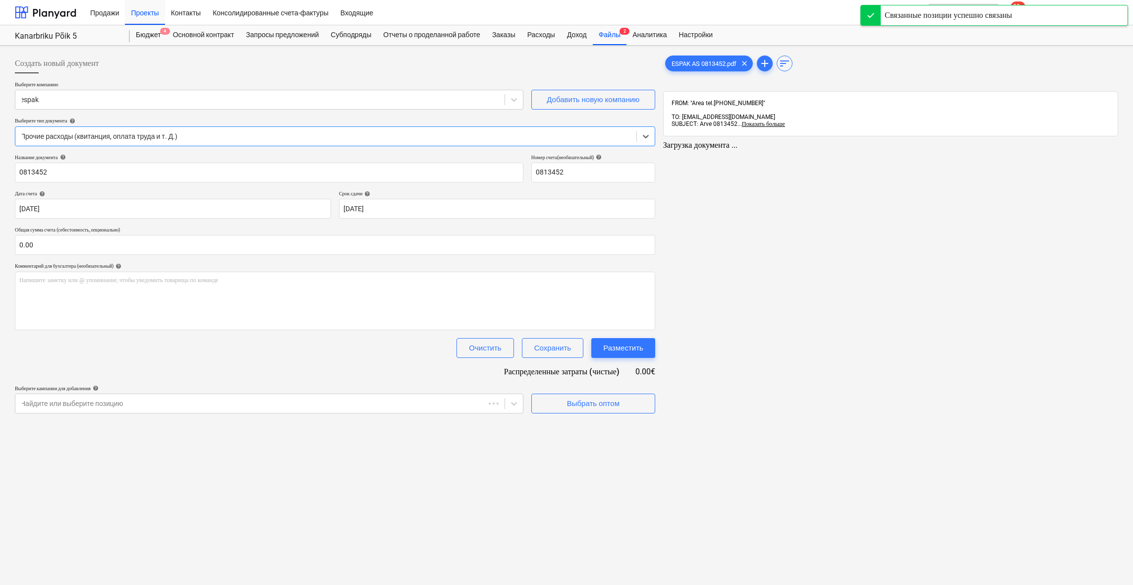
type input "0813452"
type input "[DATE]"
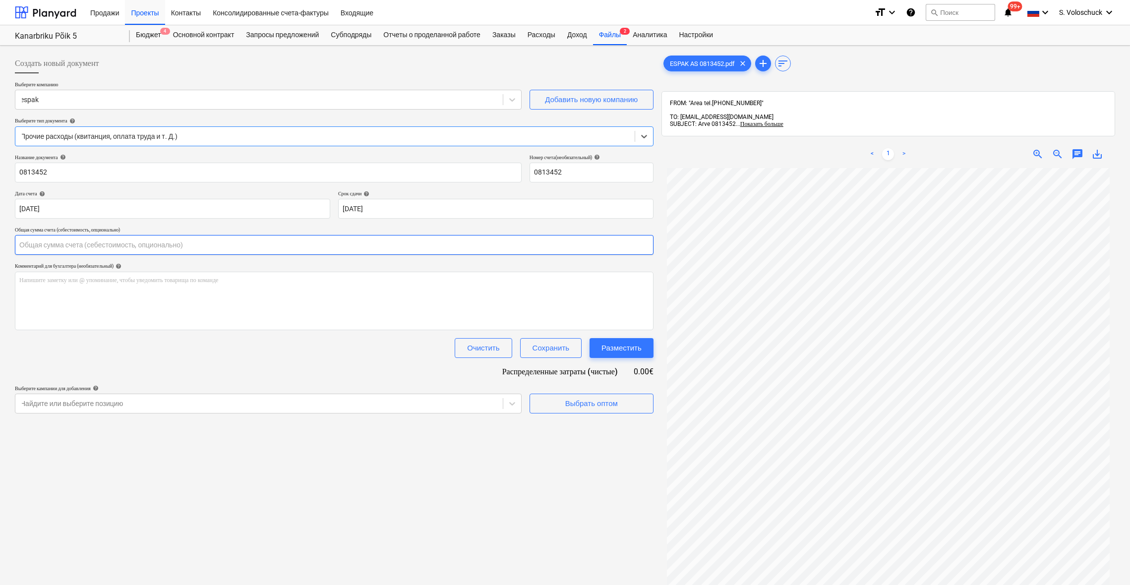
click at [141, 239] on input "text" at bounding box center [334, 245] width 638 height 20
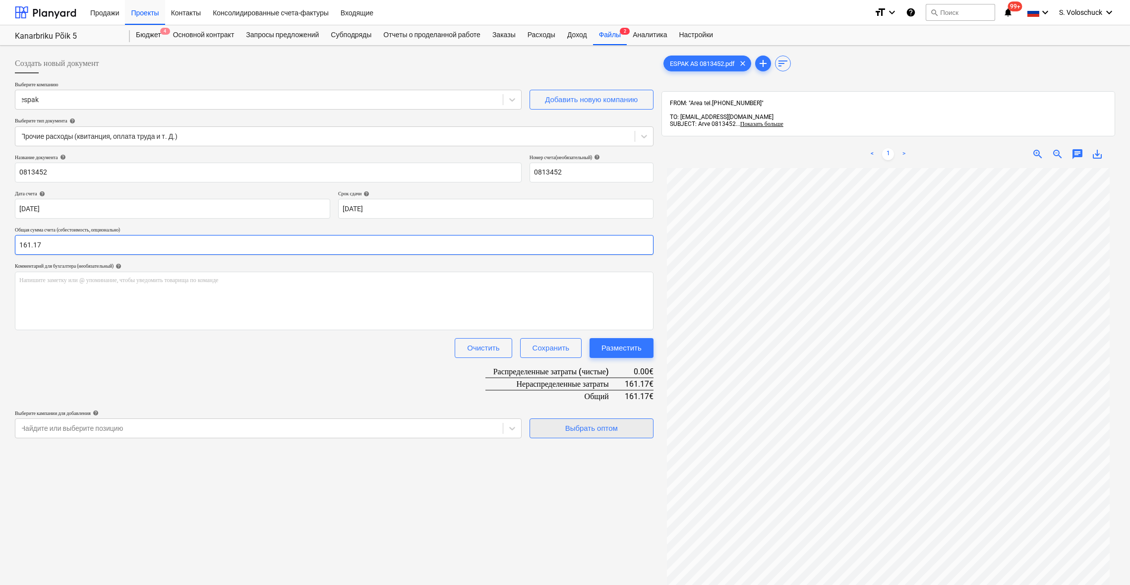
type input "161.17"
click at [548, 429] on span "Выбрать оптом" at bounding box center [591, 428] width 99 height 13
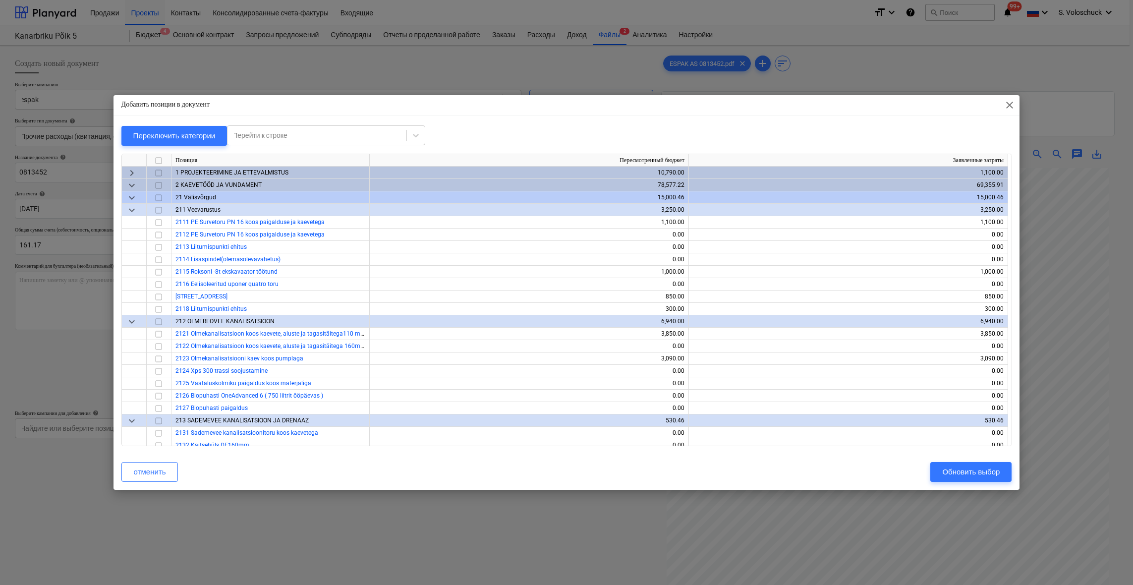
click at [133, 213] on span "keyboard_arrow_down" at bounding box center [132, 210] width 12 height 12
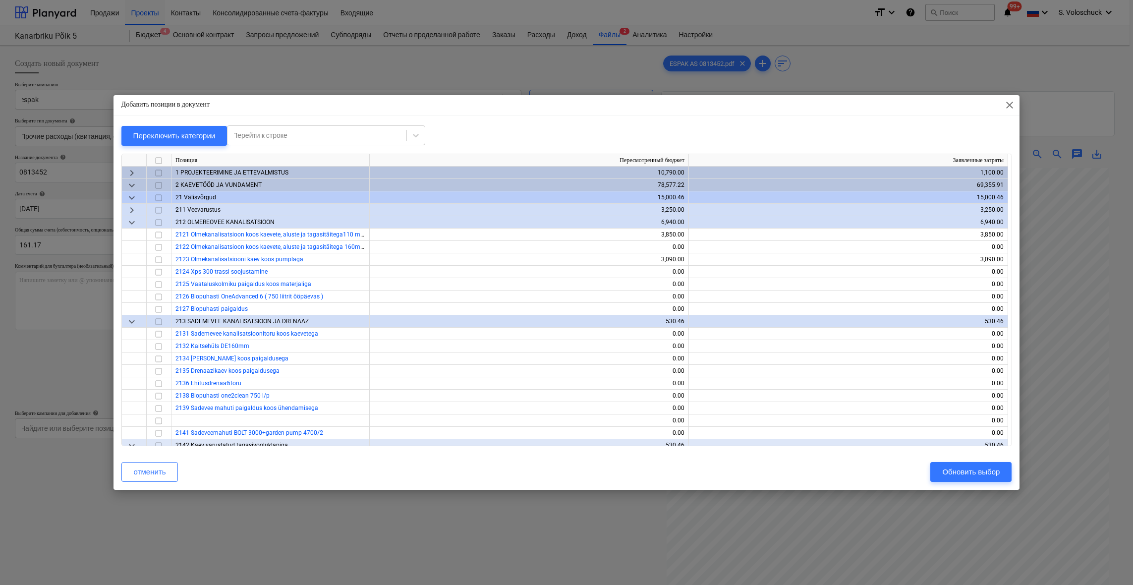
click at [130, 196] on span "keyboard_arrow_down" at bounding box center [132, 198] width 12 height 12
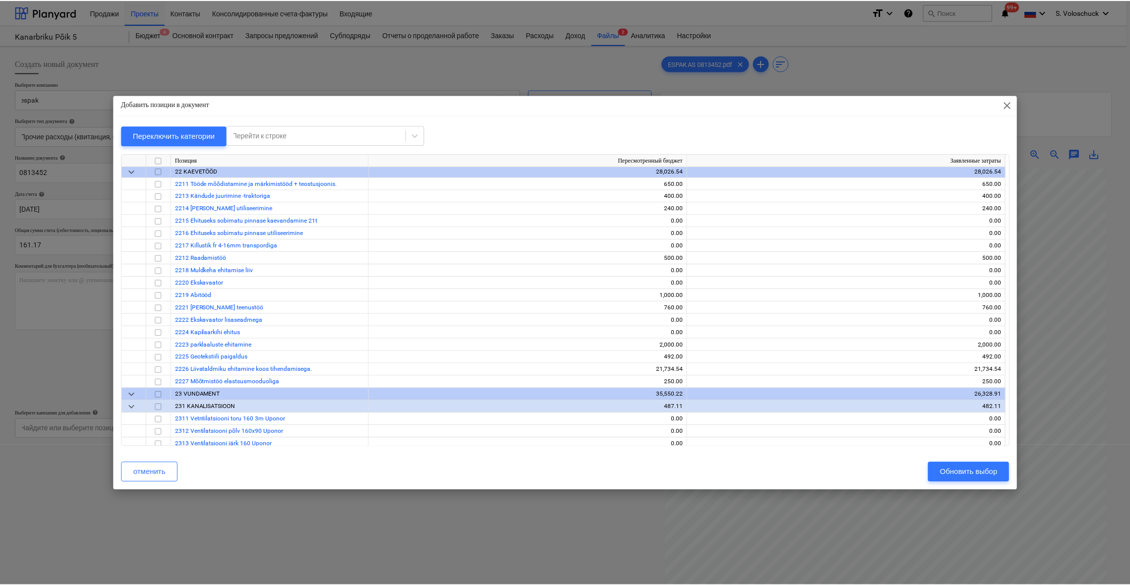
scroll to position [485, 0]
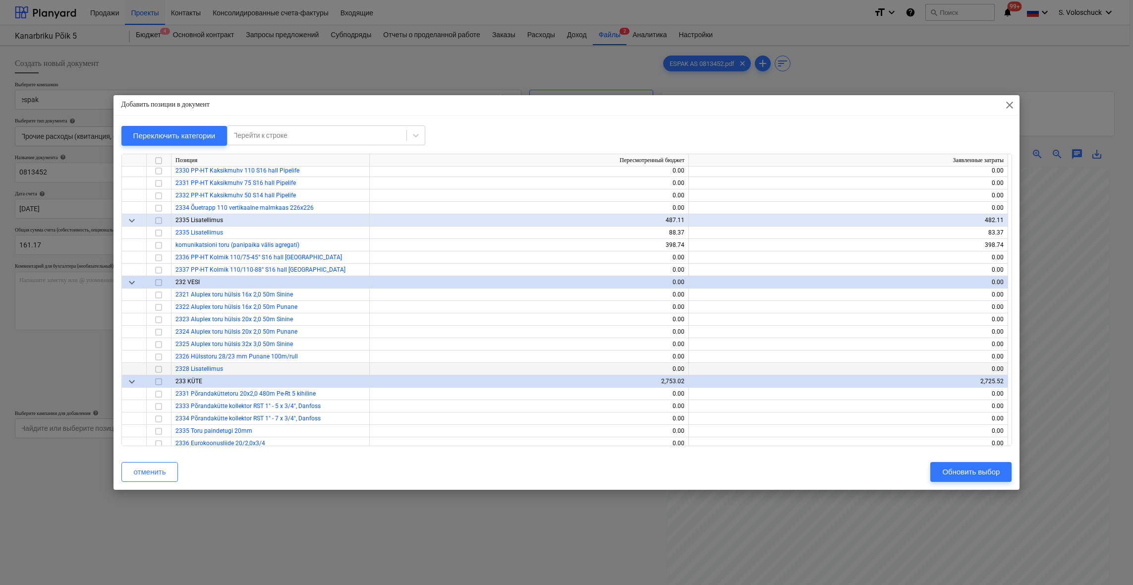
click at [159, 369] on input "checkbox" at bounding box center [159, 369] width 12 height 12
click at [949, 470] on div "Обновить выбор" at bounding box center [971, 471] width 58 height 13
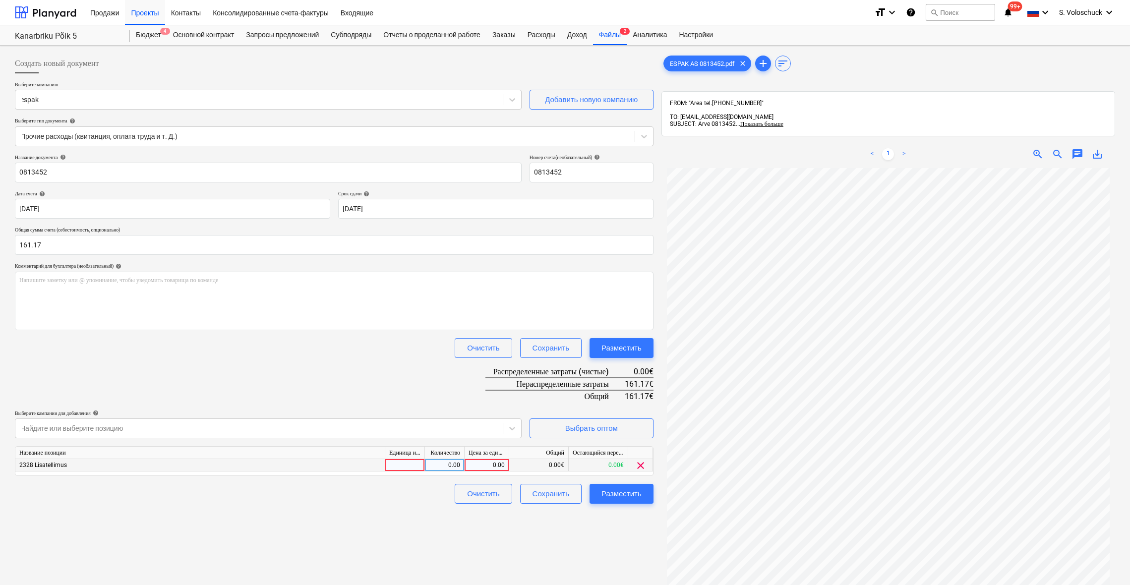
click at [496, 464] on div "0.00" at bounding box center [486, 465] width 36 height 12
type input "161.17"
click at [623, 501] on button "Разместить" at bounding box center [621, 494] width 64 height 20
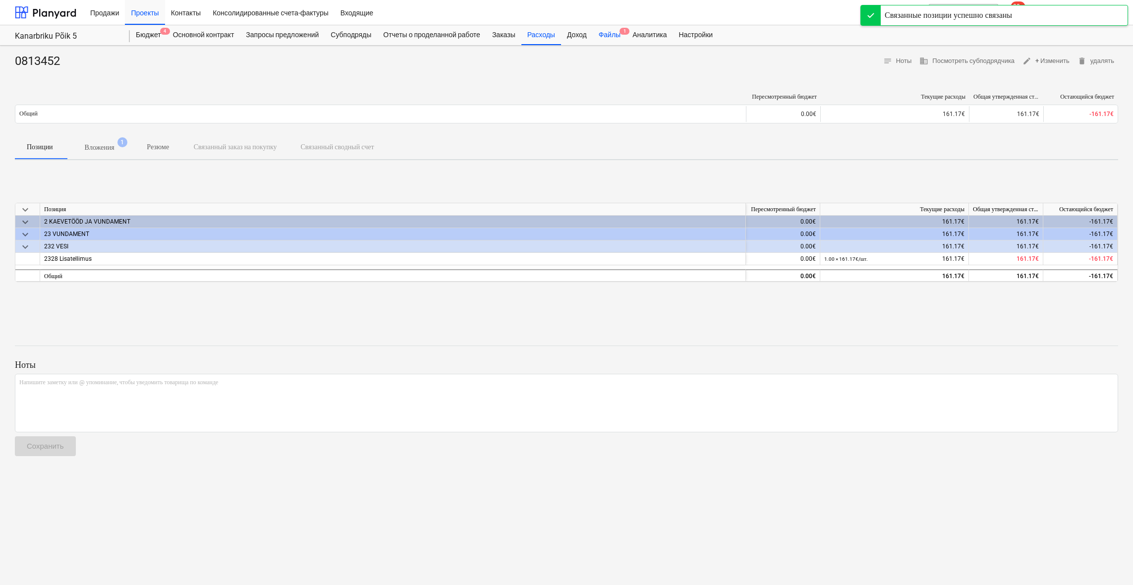
click at [610, 40] on div "Файлы 1" at bounding box center [610, 35] width 34 height 20
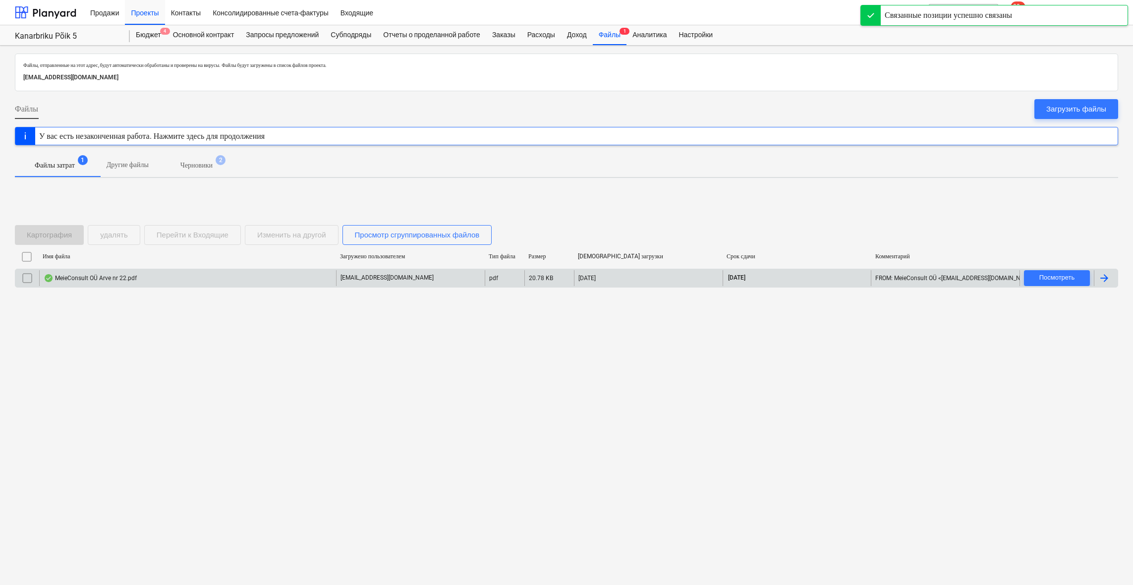
click at [310, 278] on div "MeieConsult OÜ Arve nr 22.pdf" at bounding box center [187, 278] width 297 height 16
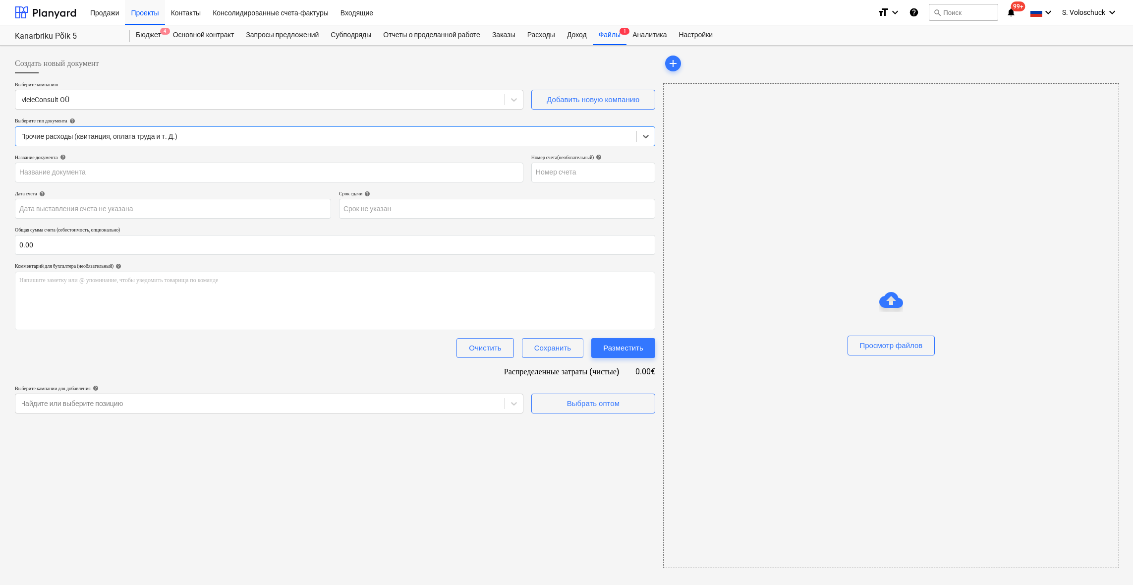
type input "22"
type input "[DATE]"
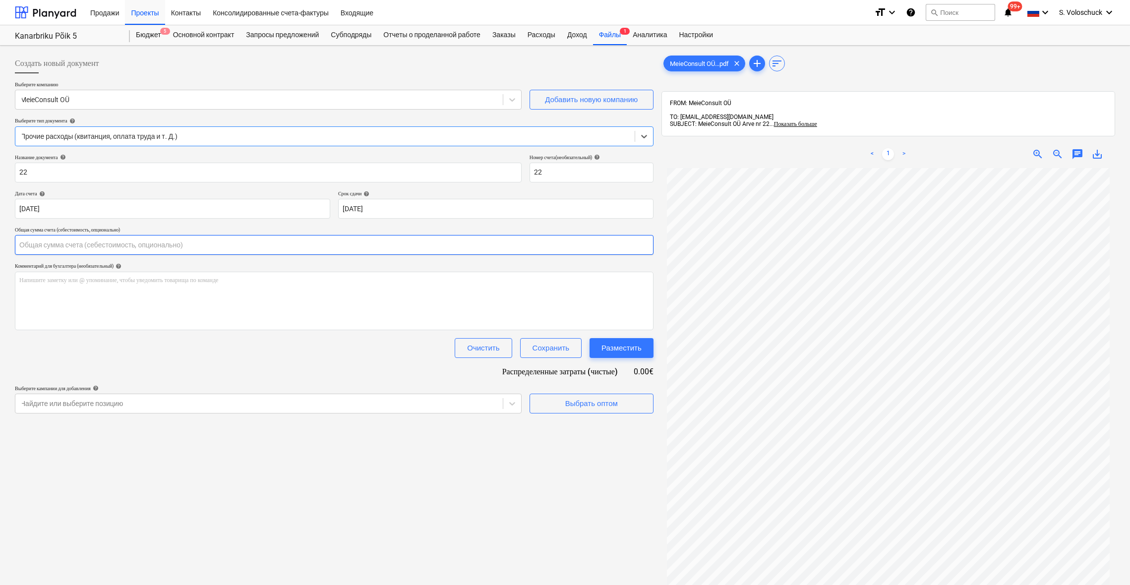
click at [106, 247] on input "text" at bounding box center [334, 245] width 638 height 20
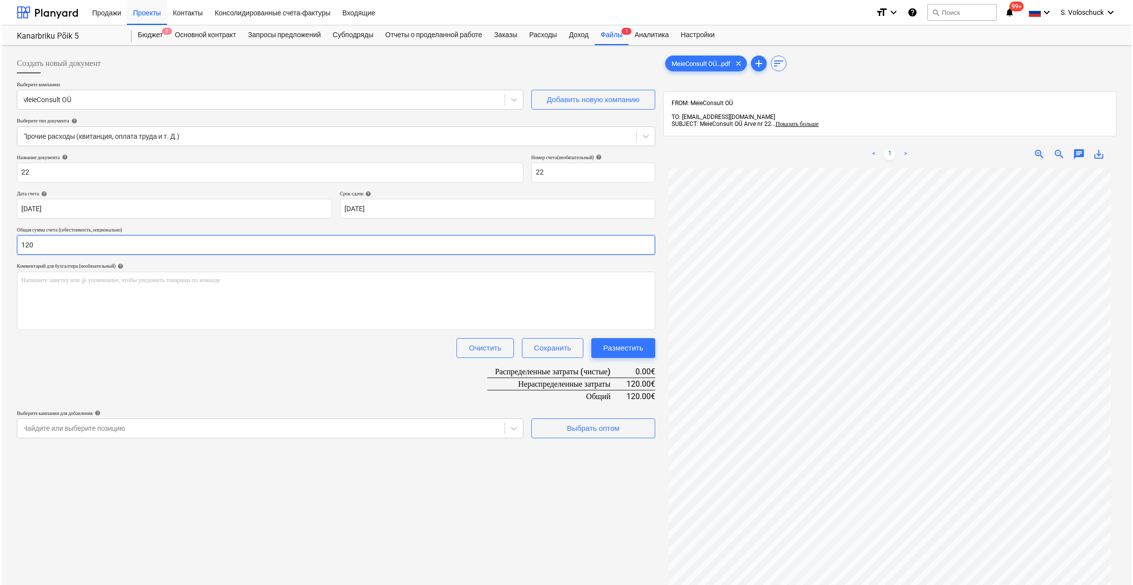
scroll to position [58, 0]
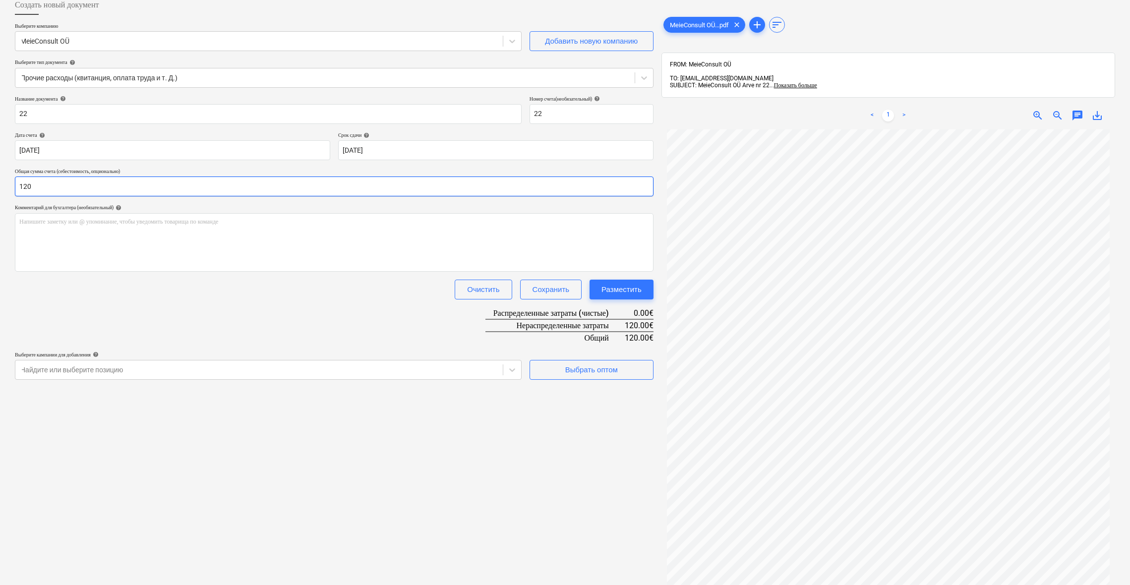
click at [128, 186] on input "120" at bounding box center [334, 186] width 638 height 20
type input "1"
type input "174.00"
click at [622, 367] on span "Выбрать оптом" at bounding box center [591, 369] width 99 height 13
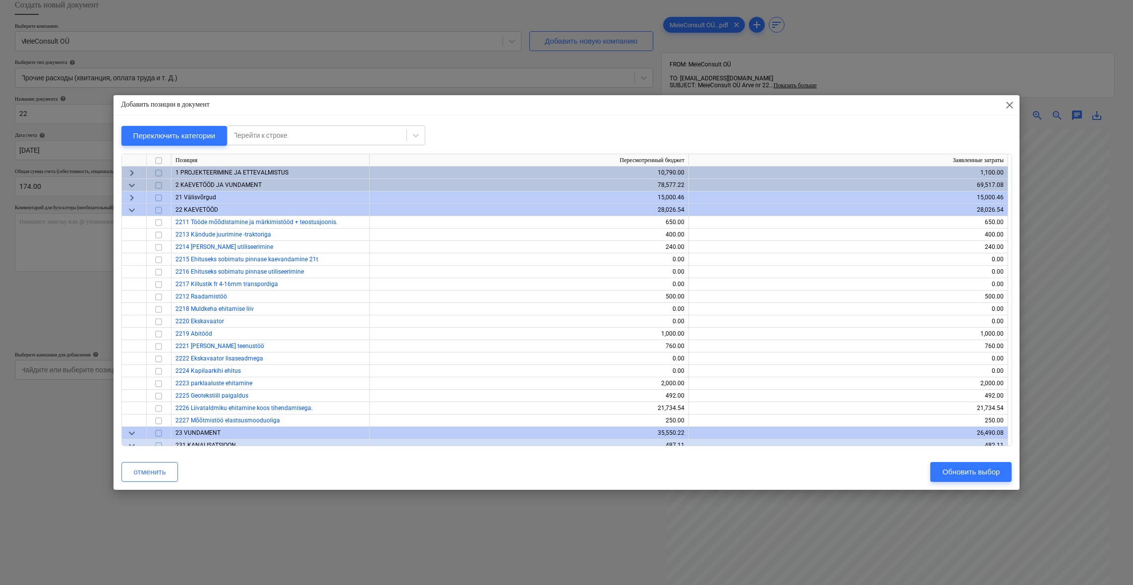
click at [138, 173] on div "keyboard_arrow_right" at bounding box center [134, 173] width 25 height 12
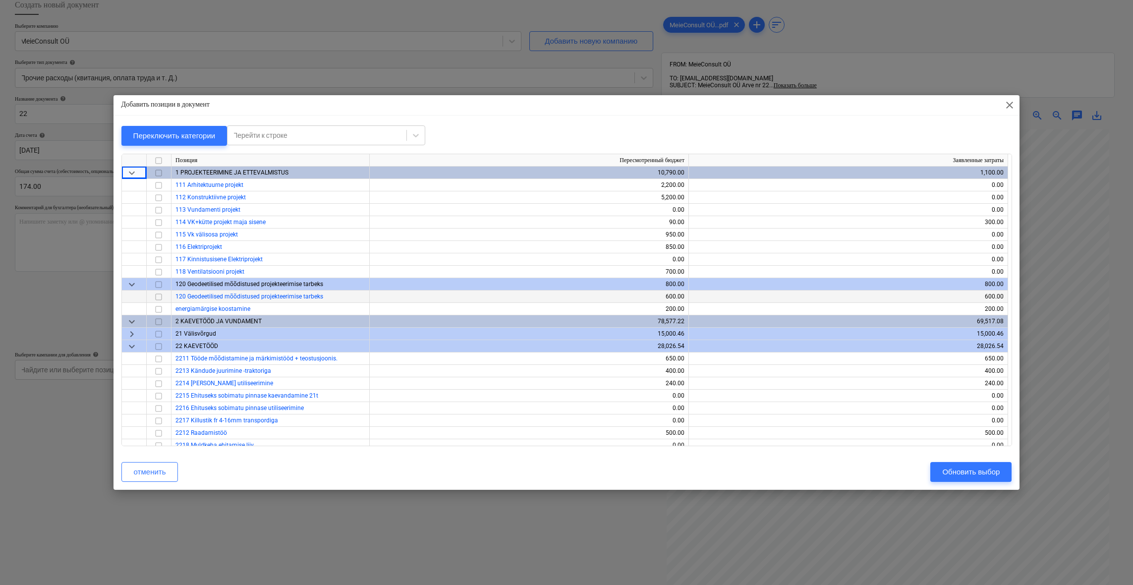
click at [157, 295] on input "checkbox" at bounding box center [159, 297] width 12 height 12
click at [971, 471] on div "Обновить выбор" at bounding box center [971, 471] width 58 height 13
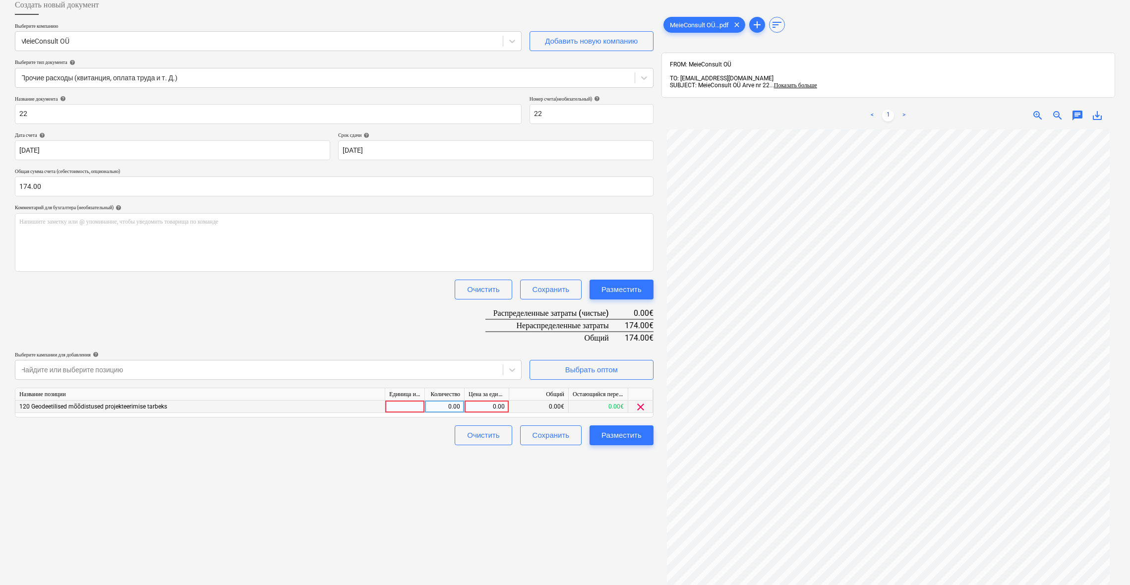
click at [484, 403] on div "0.00" at bounding box center [486, 407] width 36 height 12
type input "174"
drag, startPoint x: 565, startPoint y: 512, endPoint x: 573, endPoint y: 507, distance: 8.9
click at [569, 511] on div "Создать новый документ Выберите компанию MeieConsult OÜ Добавить новую компанию…" at bounding box center [334, 327] width 646 height 672
click at [618, 433] on div "Разместить" at bounding box center [621, 435] width 40 height 13
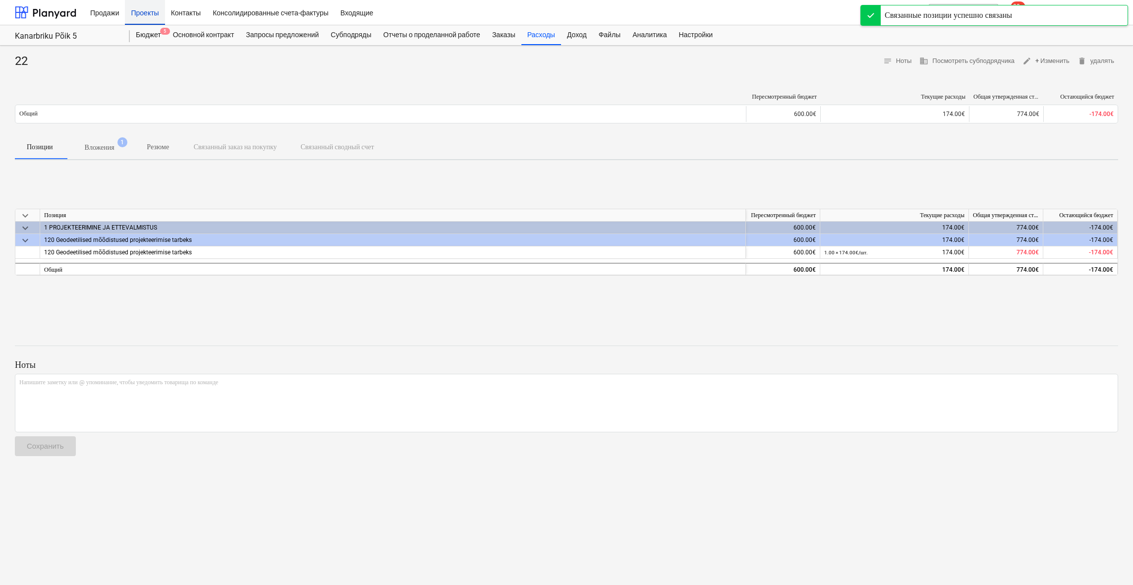
click at [151, 18] on div "Проекты" at bounding box center [145, 12] width 40 height 25
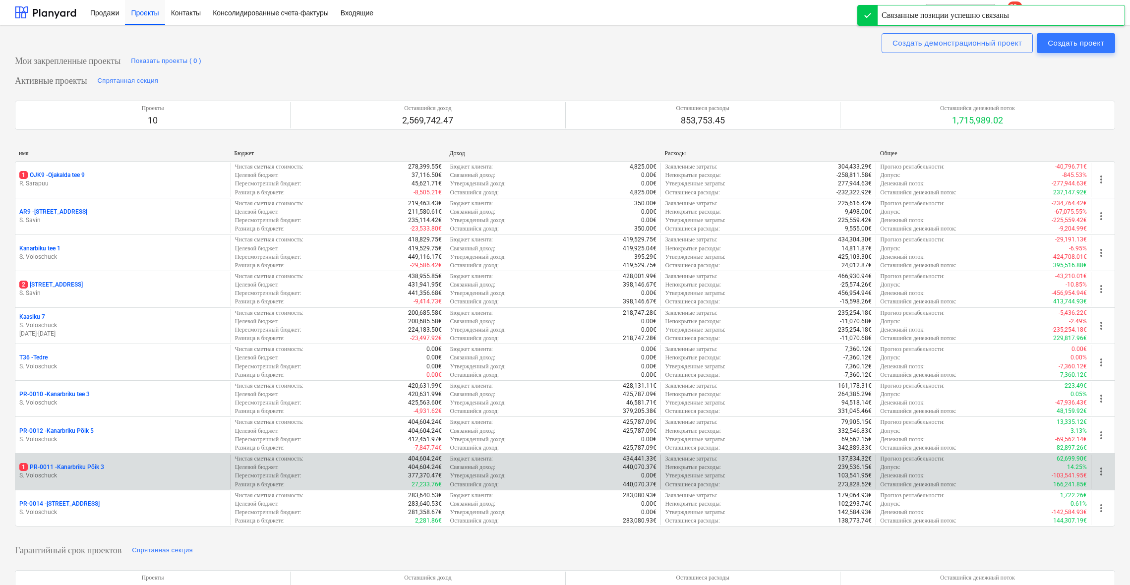
click at [97, 465] on p "1 PR-0011 - Kanarbriku Põik 3" at bounding box center [61, 467] width 85 height 8
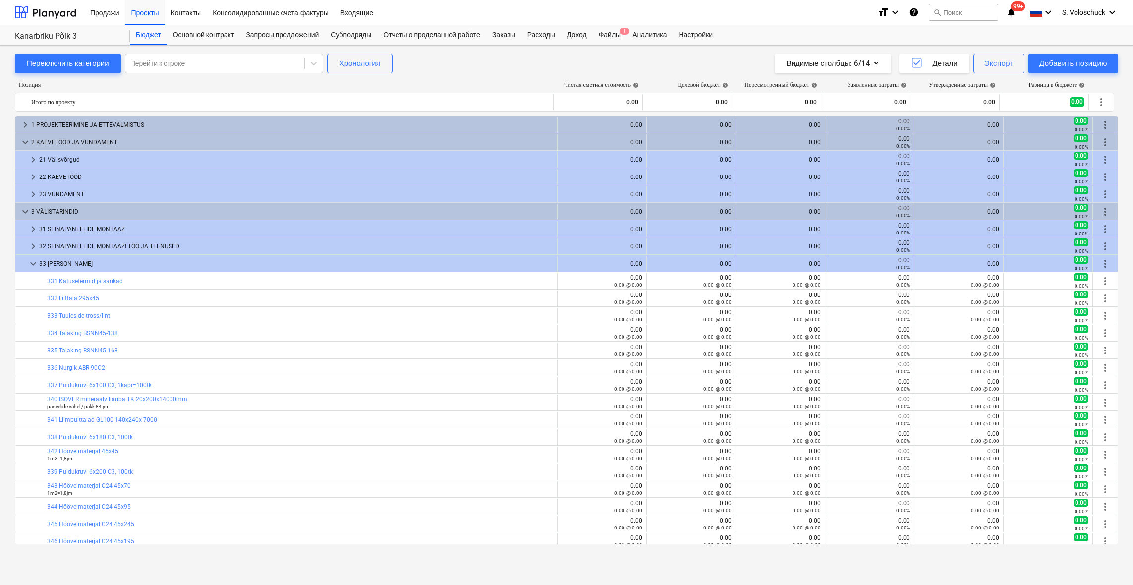
scroll to position [301, 0]
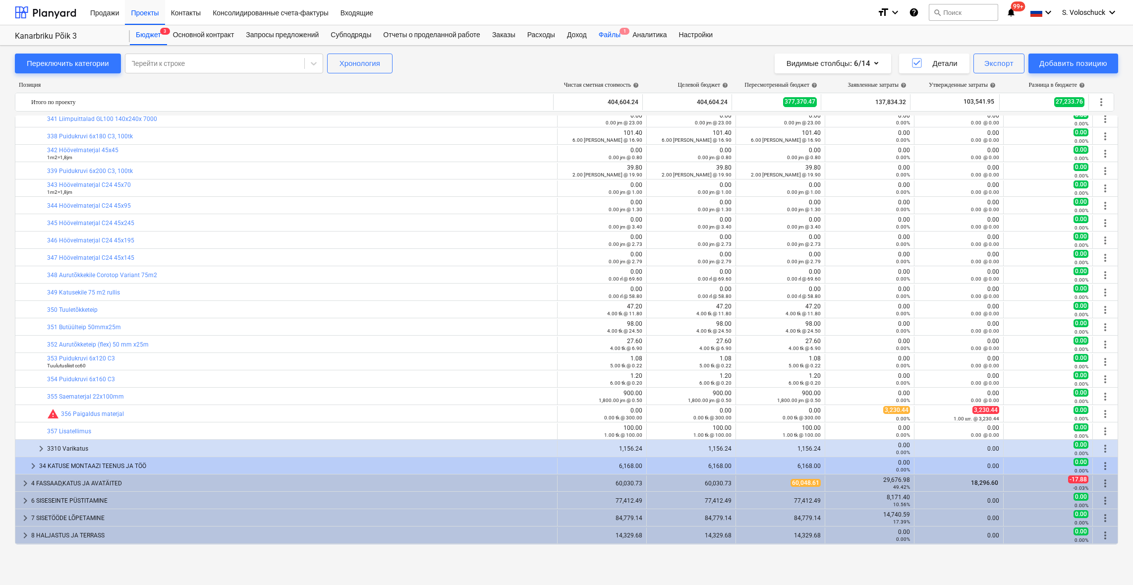
click at [617, 33] on div "Файлы 1" at bounding box center [610, 35] width 34 height 20
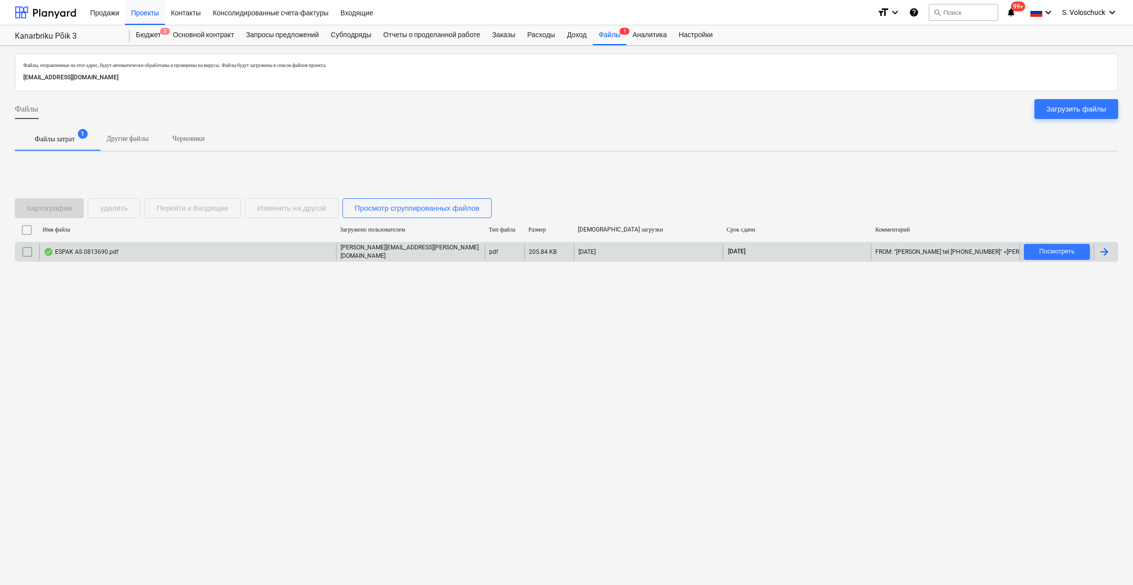
click at [330, 251] on div "ESPAK AS 0813690.pdf" at bounding box center [187, 251] width 297 height 17
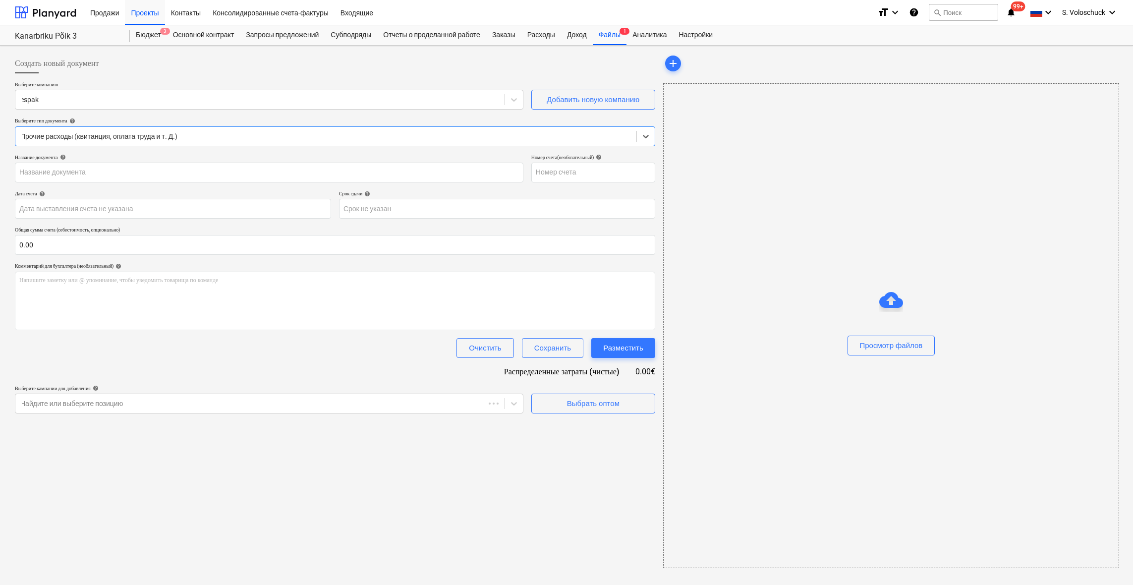
type input "0813690"
type input "[DATE]"
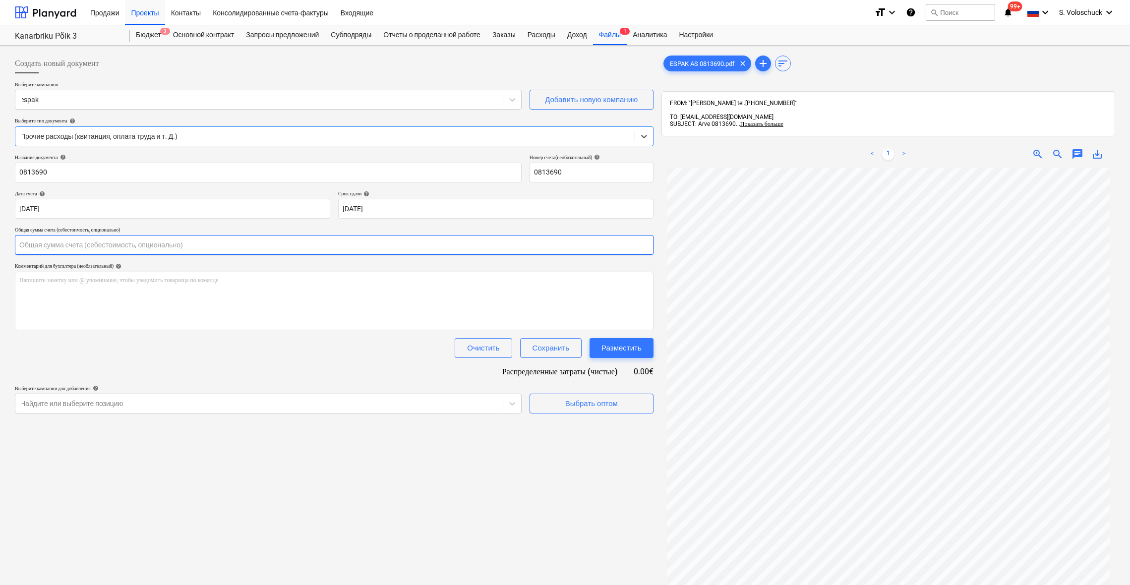
click at [109, 242] on input "text" at bounding box center [334, 245] width 638 height 20
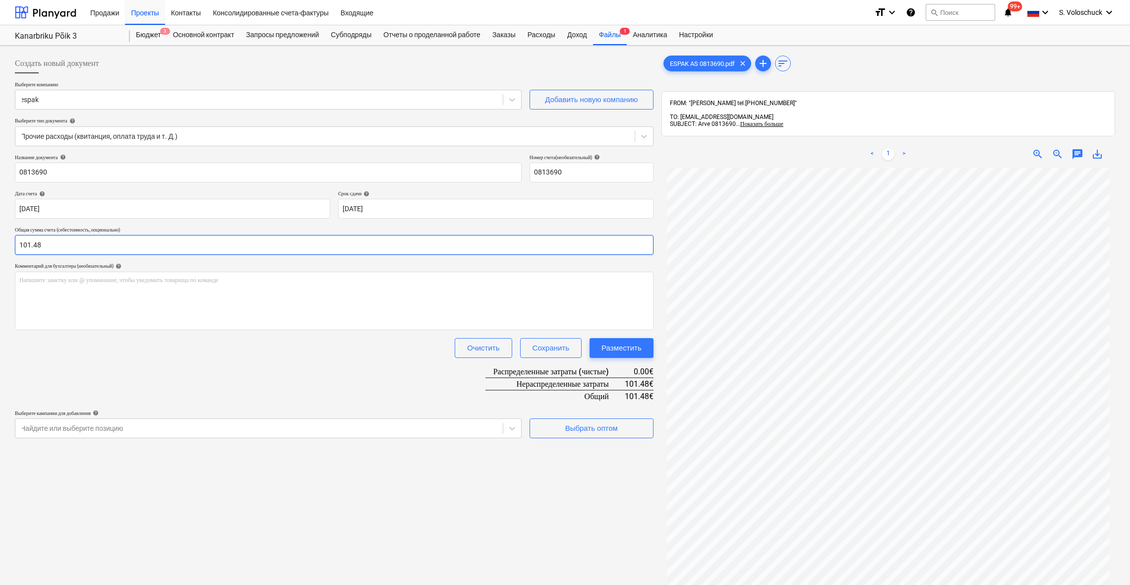
type input "101.48"
click at [457, 477] on div "Создать новый документ Выберите компанию espak Добавить новую компанию Выберите…" at bounding box center [334, 390] width 646 height 680
click at [604, 427] on div "Выбрать оптом" at bounding box center [591, 428] width 53 height 13
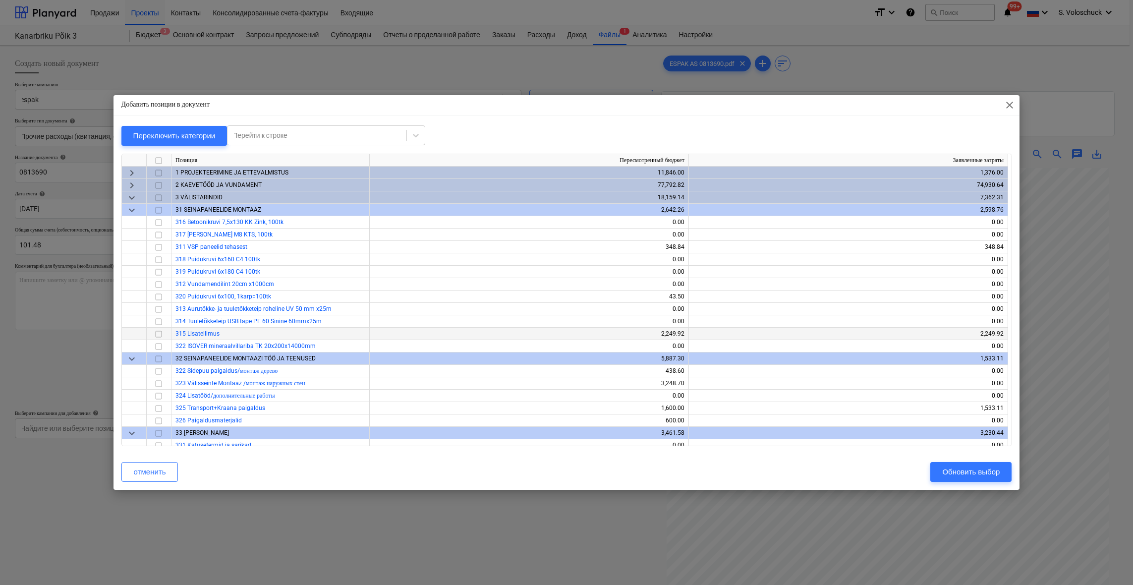
click at [160, 334] on input "checkbox" at bounding box center [159, 334] width 12 height 12
click at [984, 469] on div "Обновить выбор" at bounding box center [971, 471] width 58 height 13
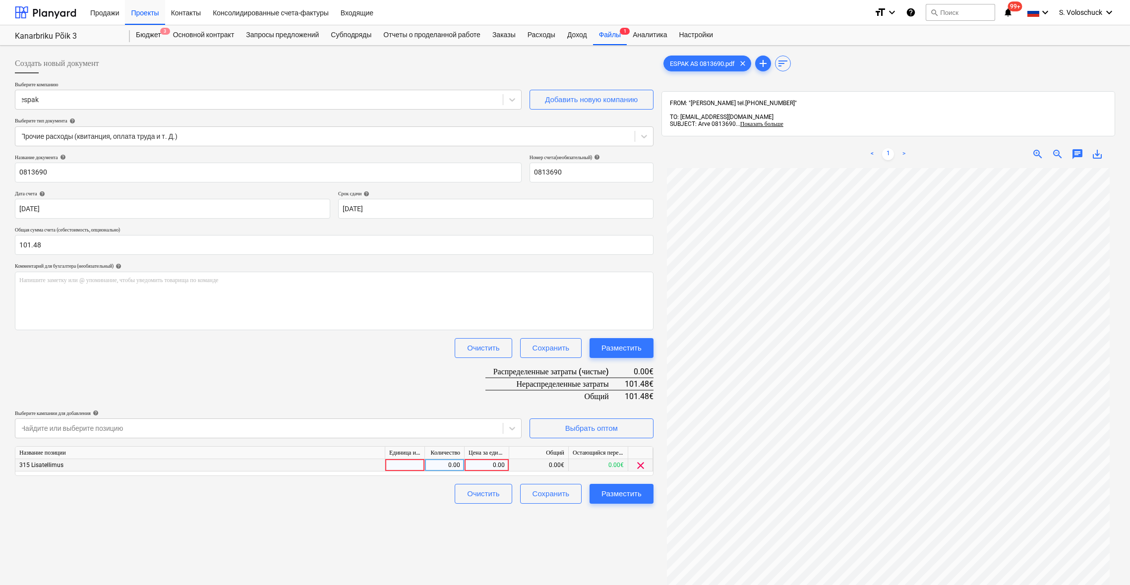
click at [493, 464] on div "0.00" at bounding box center [486, 465] width 36 height 12
type input "101.48"
click at [356, 524] on div "Создать новый документ Выберите компанию espak Добавить новую компанию Выберите…" at bounding box center [334, 390] width 646 height 680
click at [637, 492] on div "Разместить" at bounding box center [621, 493] width 40 height 13
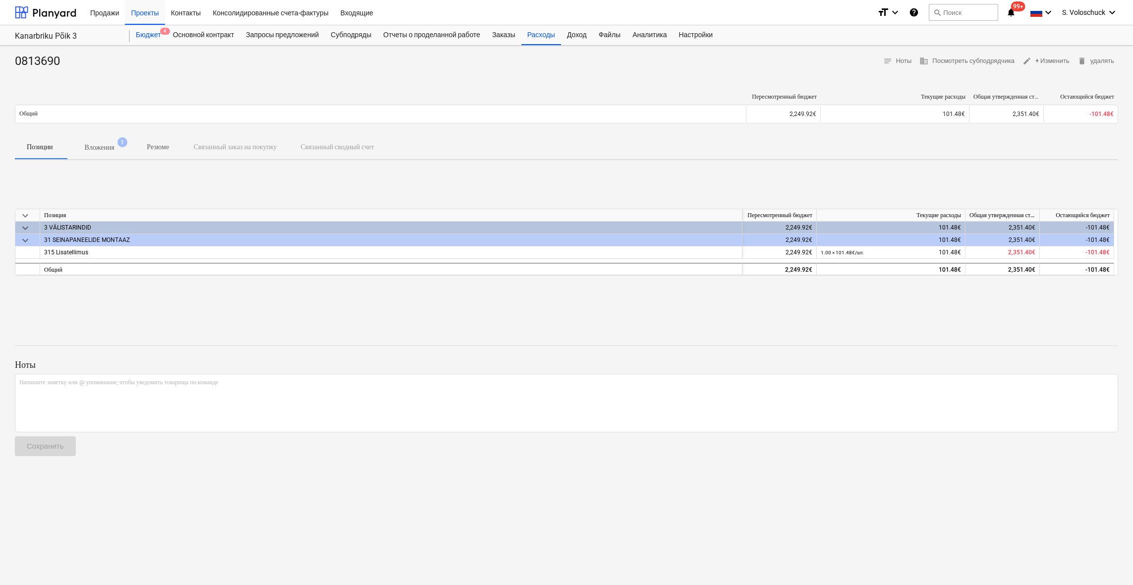
click at [157, 36] on div "Бюджет 4" at bounding box center [148, 35] width 37 height 20
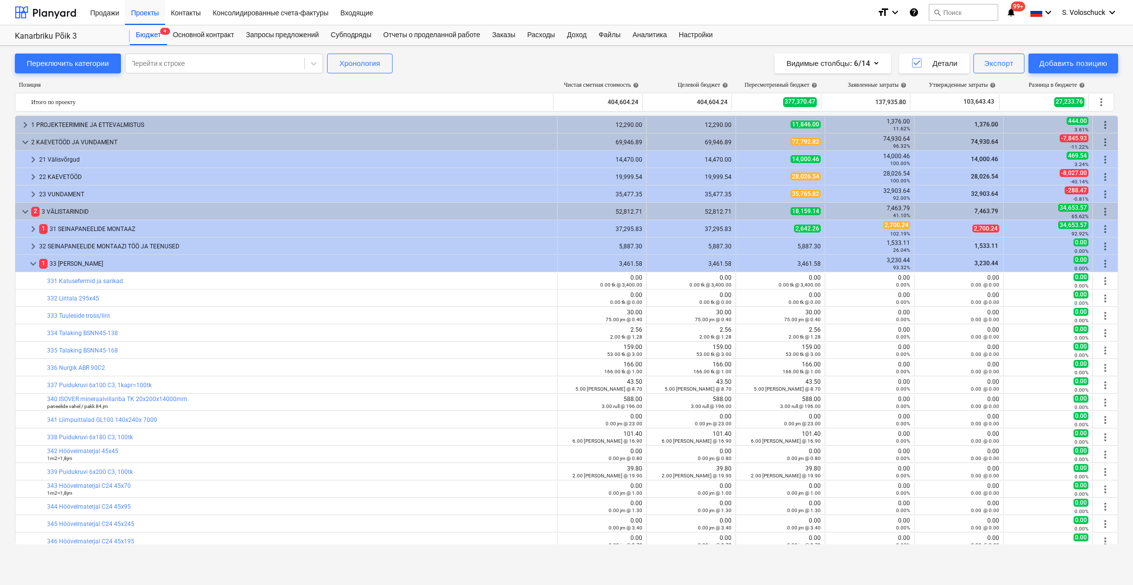
scroll to position [301, 0]
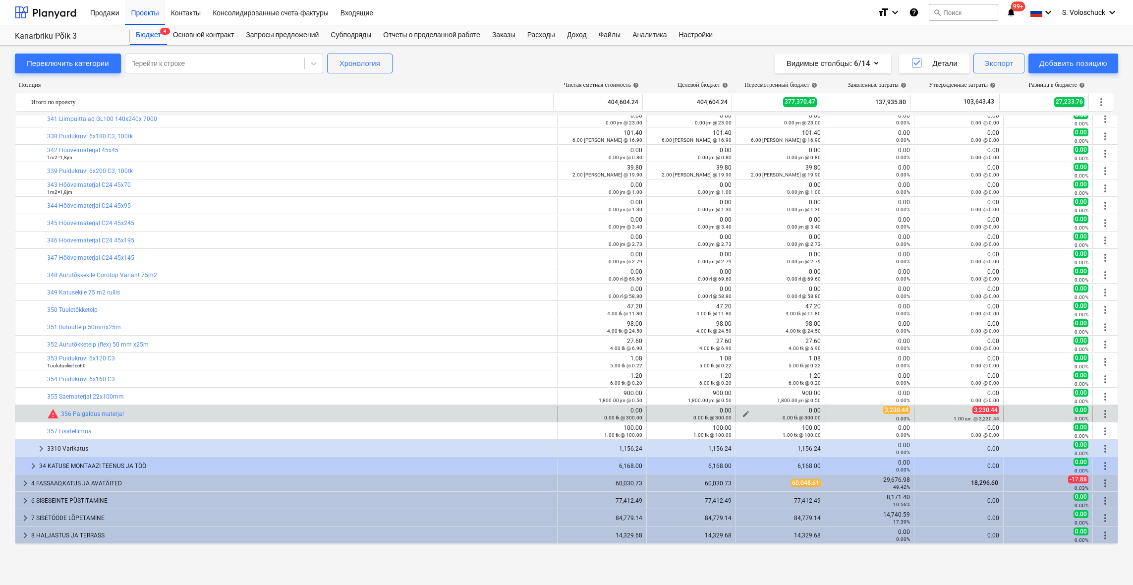
click at [742, 410] on span "edit" at bounding box center [746, 414] width 8 height 8
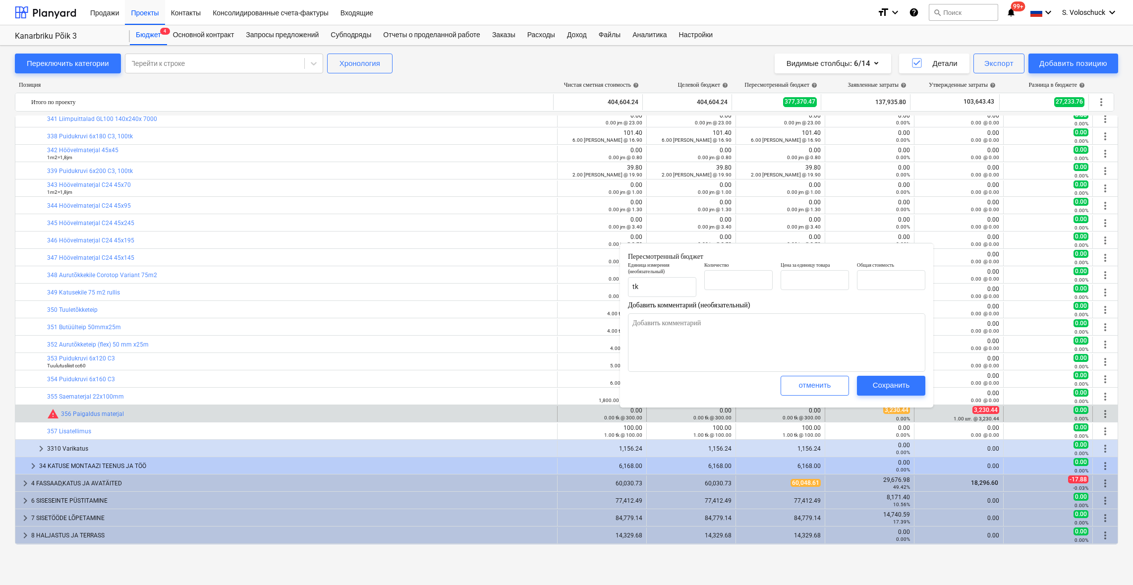
type input "0.00"
type input "300.00"
type input "0.00"
type textarea "x"
click at [737, 282] on input "text" at bounding box center [738, 280] width 68 height 20
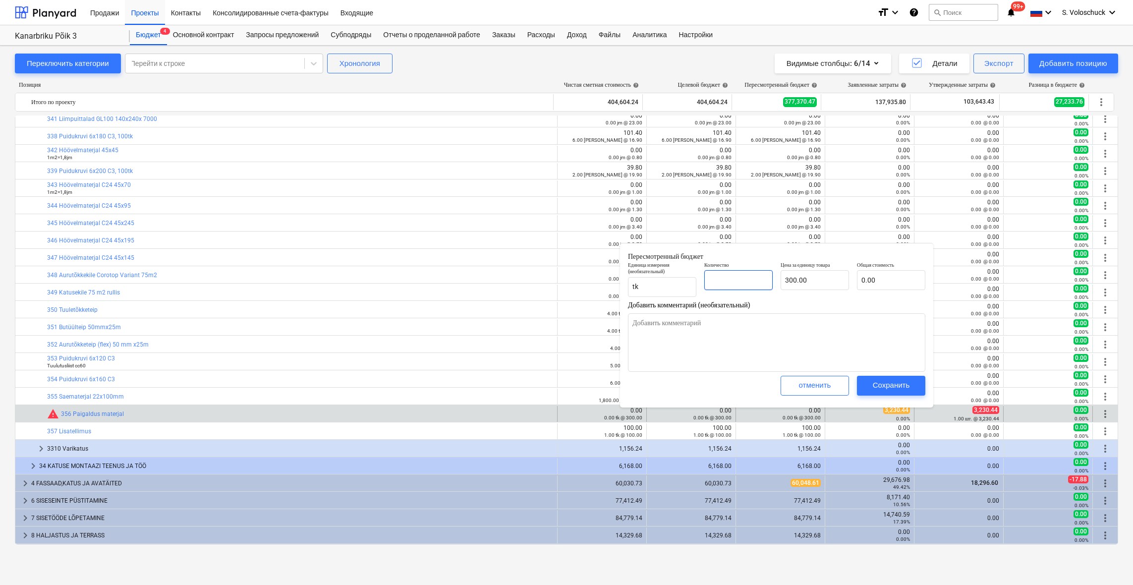
type input "1"
type textarea "x"
type input "300.00"
type input "1.00"
type input "300"
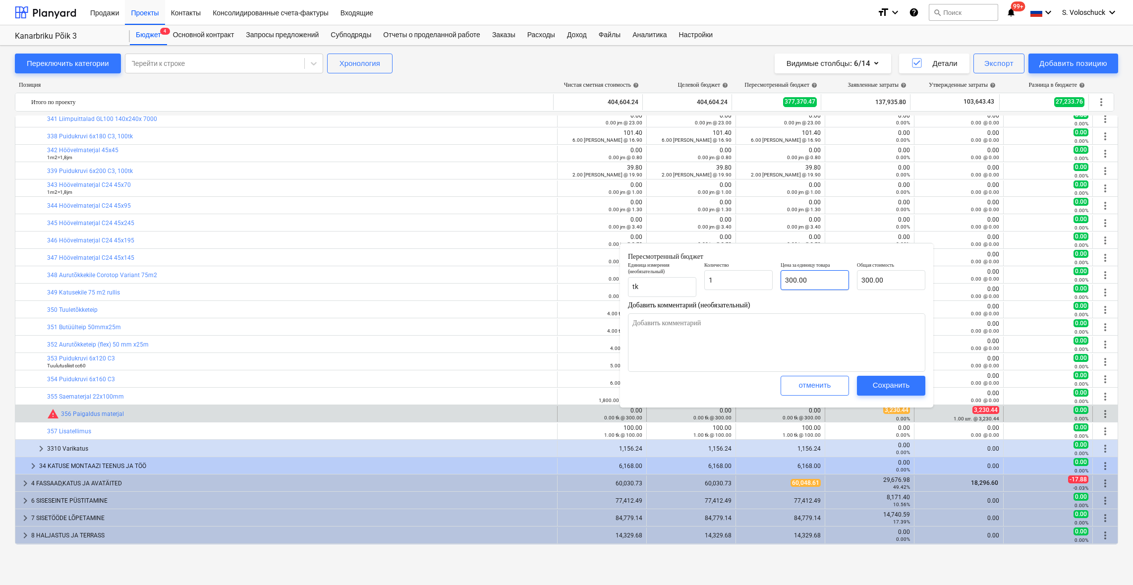
type textarea "x"
click at [824, 282] on input "300" at bounding box center [815, 280] width 68 height 20
type input "30"
type textarea "x"
type input "30.00"
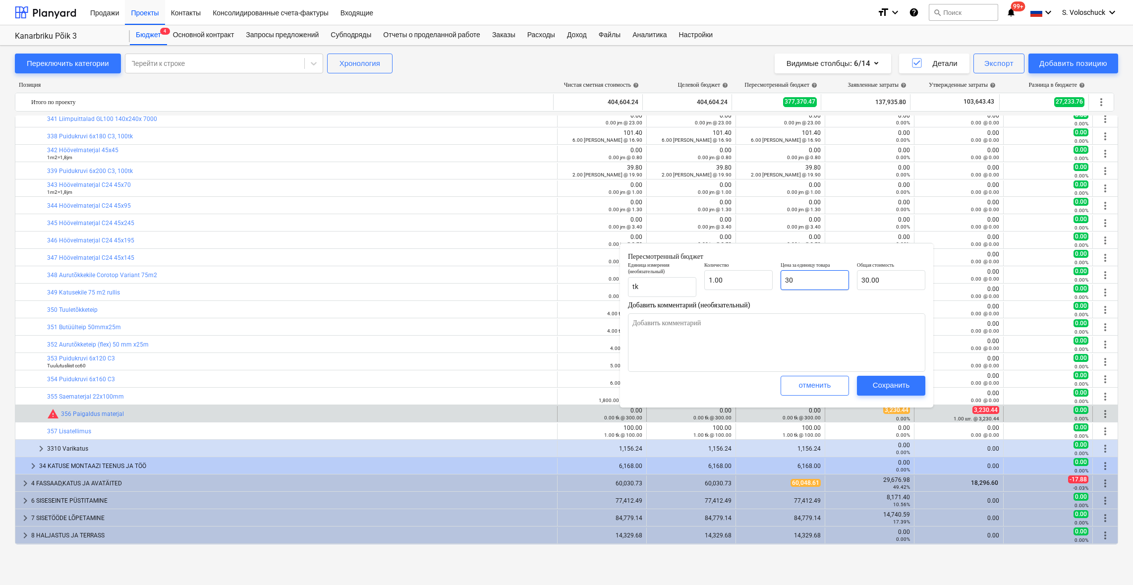
type input "3"
type textarea "x"
type input "3.00"
type textarea "x"
type input "0.00"
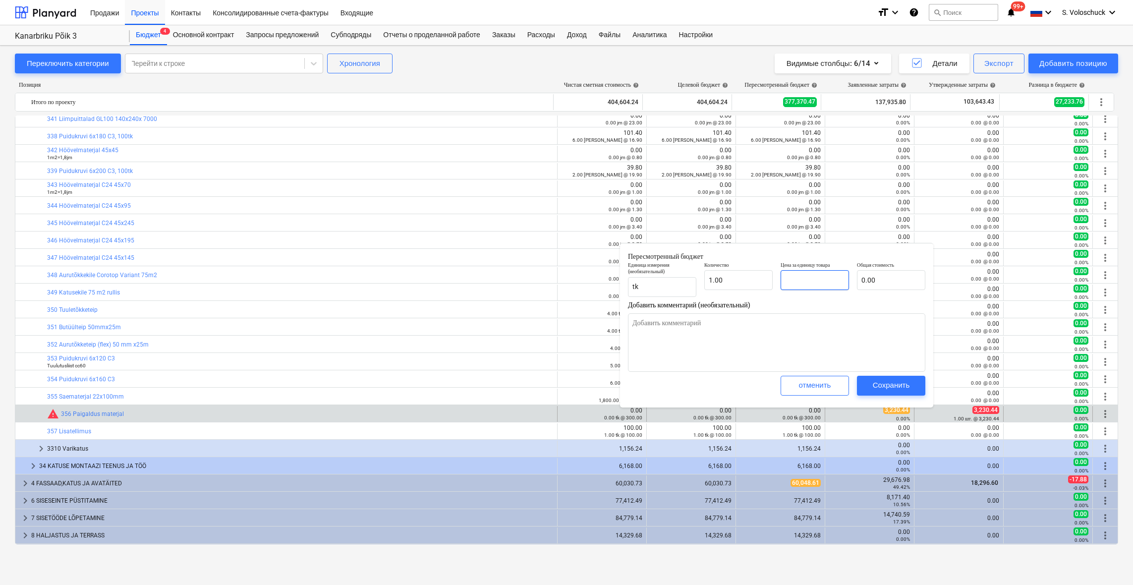
type input "3"
type textarea "x"
type input "3.00"
type input "32"
type textarea "x"
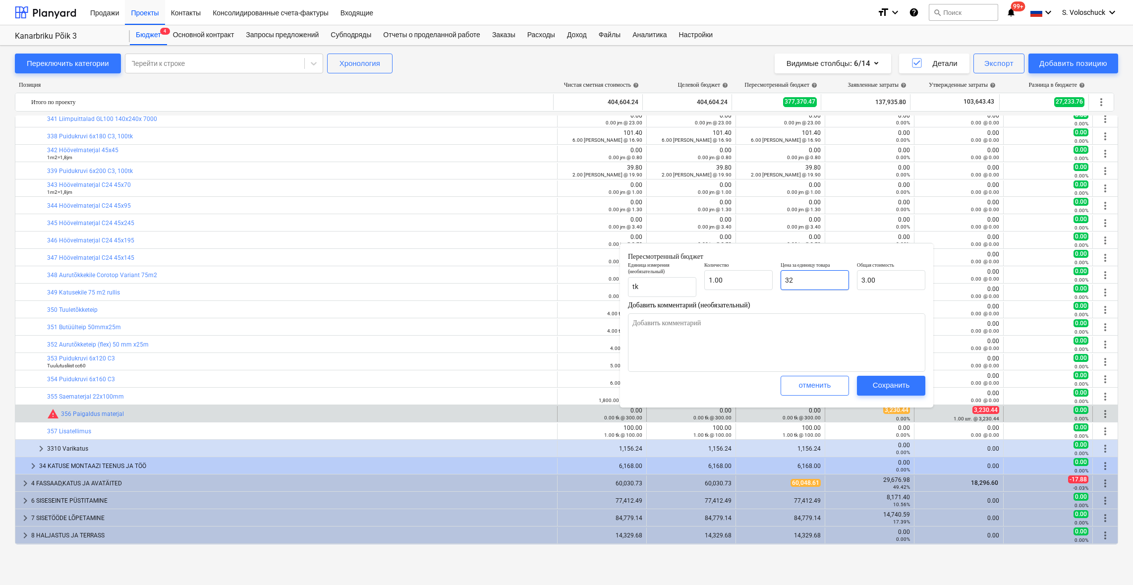
type input "32.00"
type input "323"
type textarea "x"
type input "323.00"
